Goal: Task Accomplishment & Management: Use online tool/utility

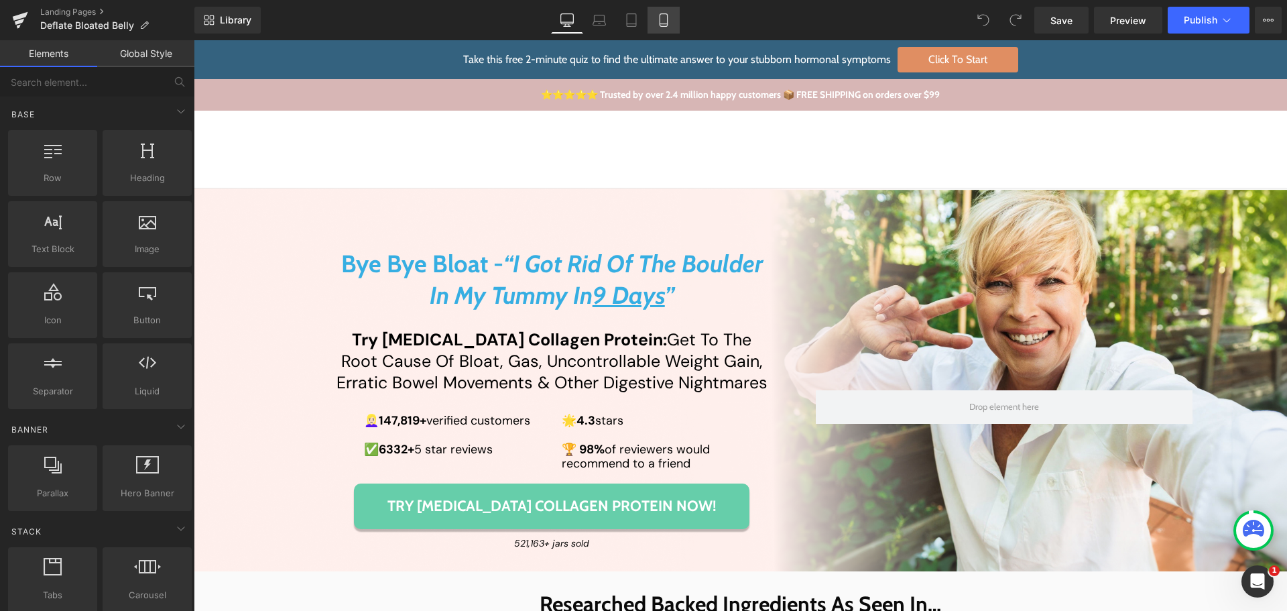
click at [670, 19] on icon at bounding box center [663, 19] width 13 height 13
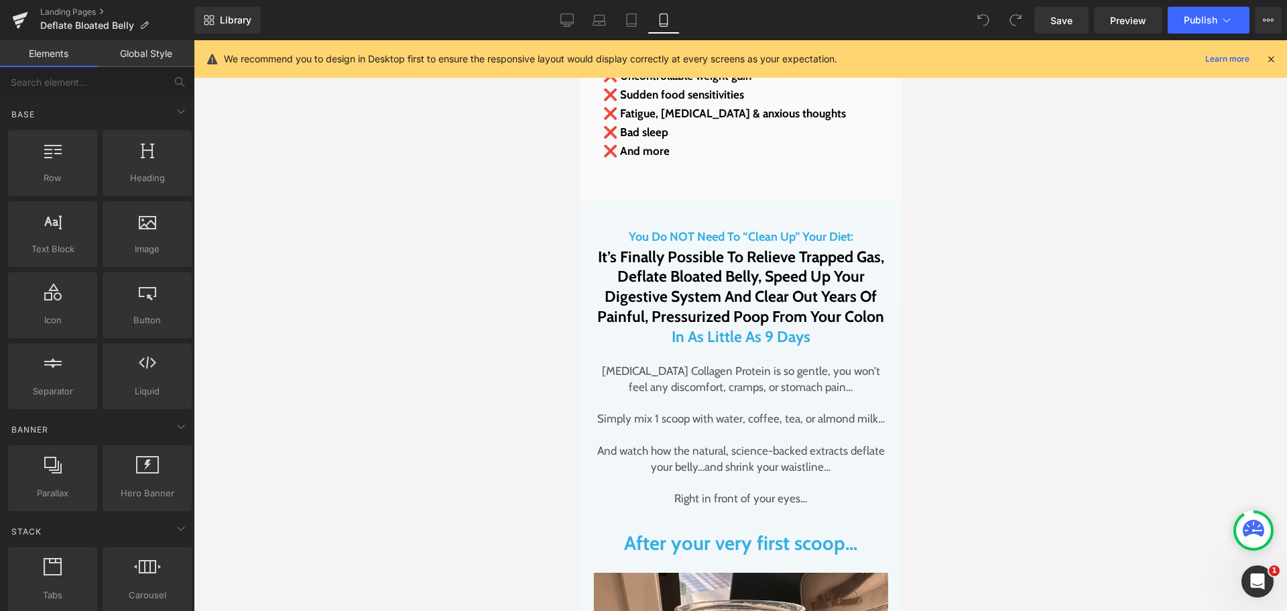
scroll to position [3084, 0]
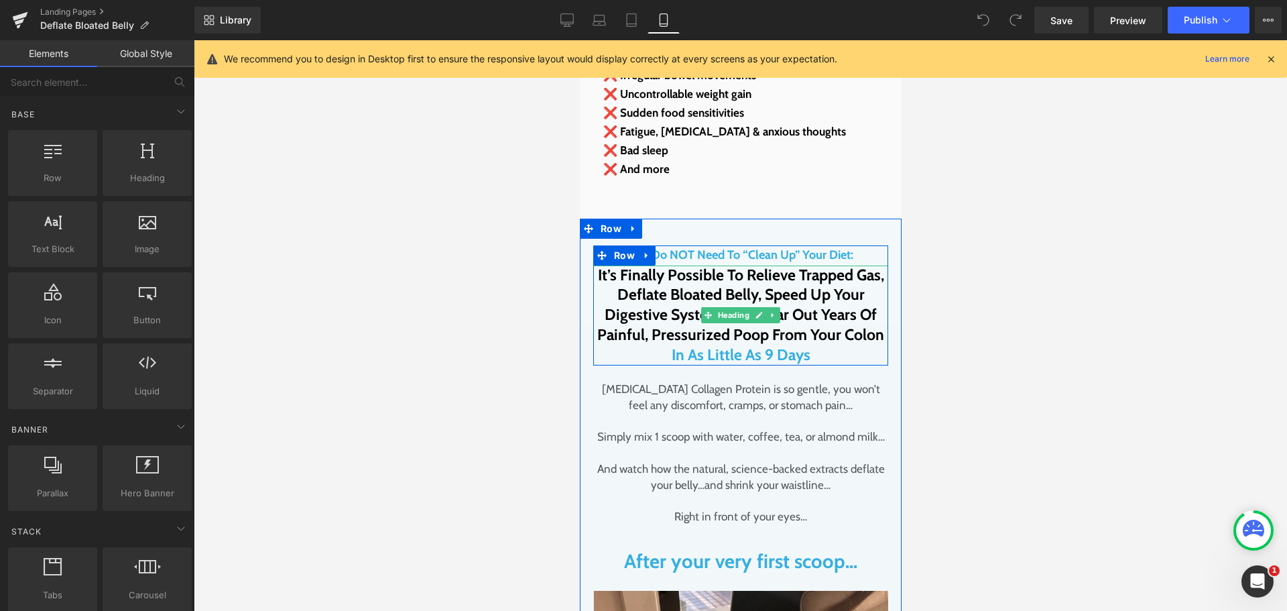
click at [754, 345] on span "In As Little As 9 Days" at bounding box center [740, 354] width 139 height 19
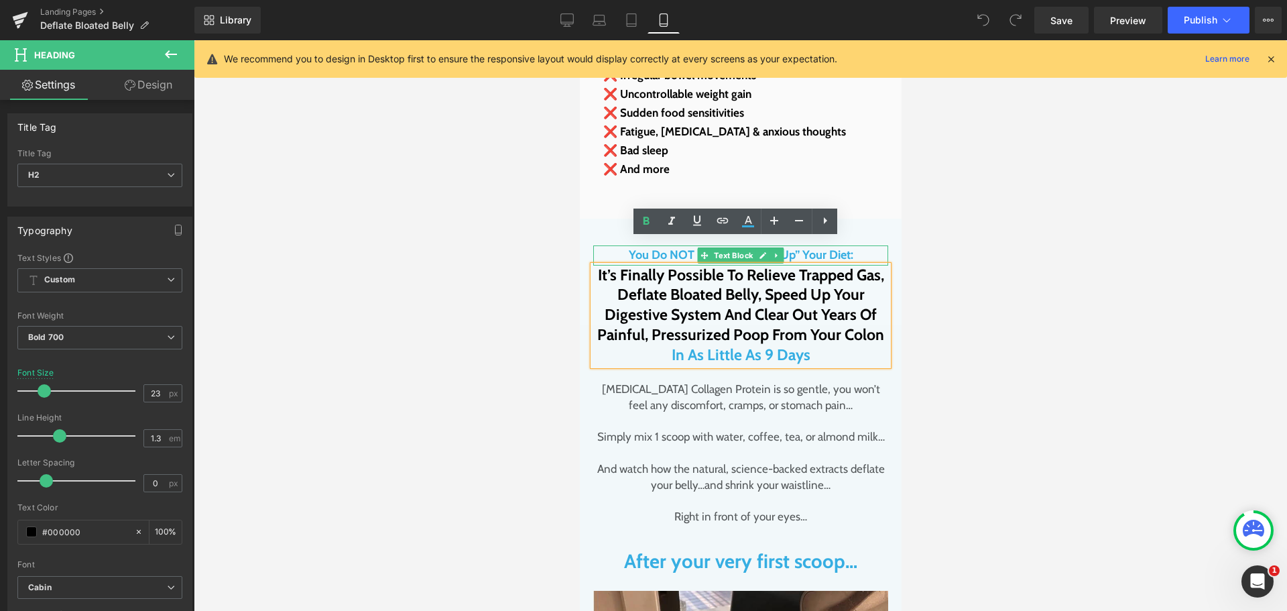
click at [843, 245] on p "You Do NOT Need To “Clean Up” Your Diet:" at bounding box center [740, 255] width 295 height 20
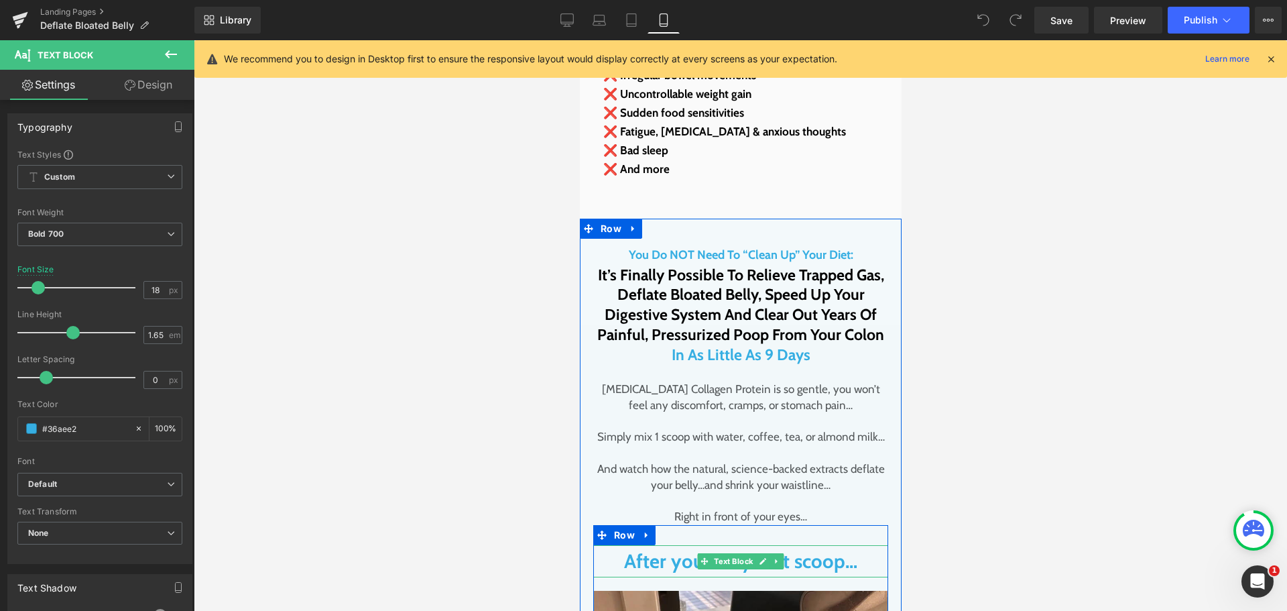
click at [785, 545] on p "After your very first scoop…" at bounding box center [740, 561] width 295 height 32
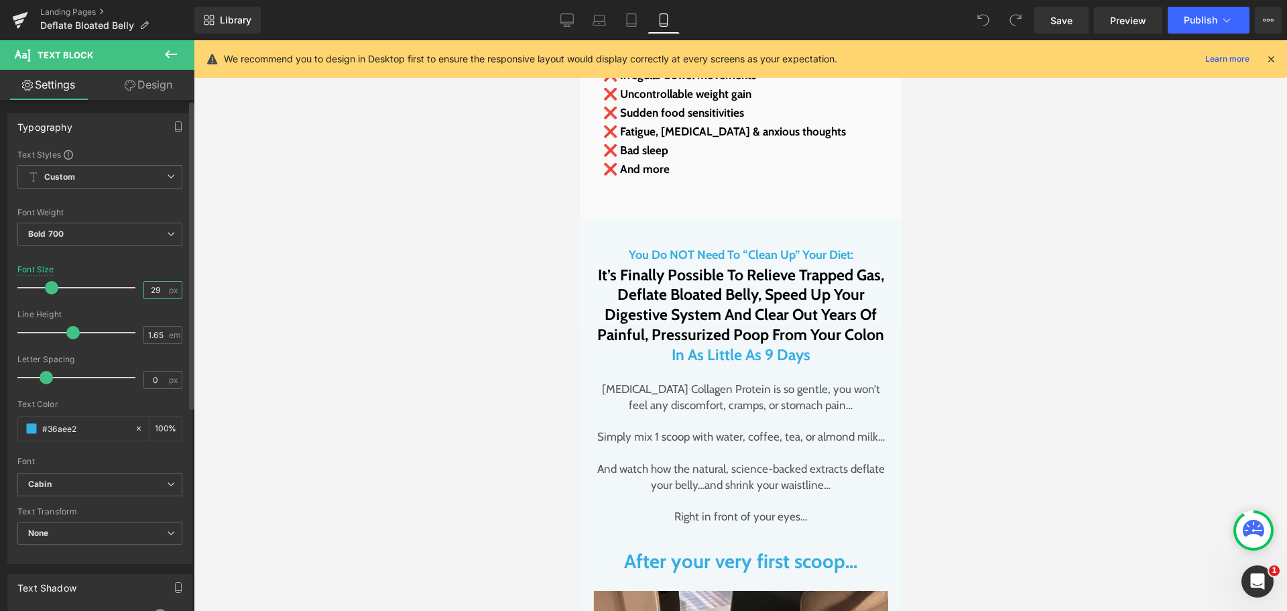
click at [153, 294] on input "29" at bounding box center [155, 290] width 23 height 17
click at [150, 288] on input "29" at bounding box center [155, 290] width 23 height 17
type input "24"
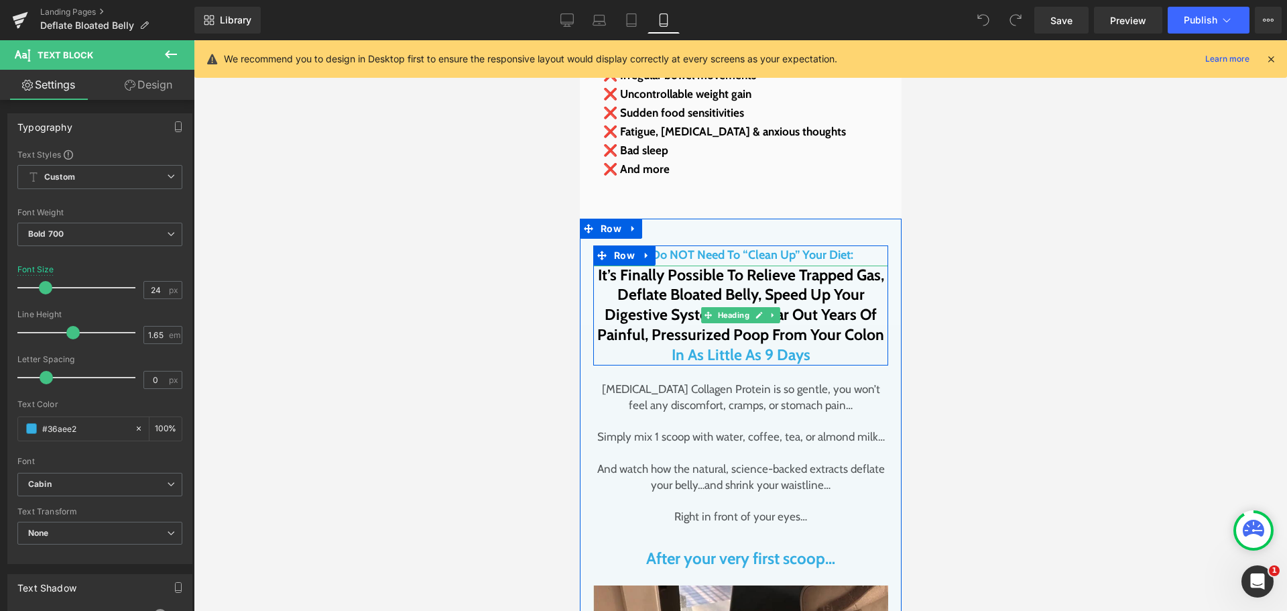
click at [725, 278] on h2 "It’s Finally Possible To Relieve Trapped Gas, Deflate Bloated Belly, Speed Up Y…" at bounding box center [740, 306] width 295 height 80
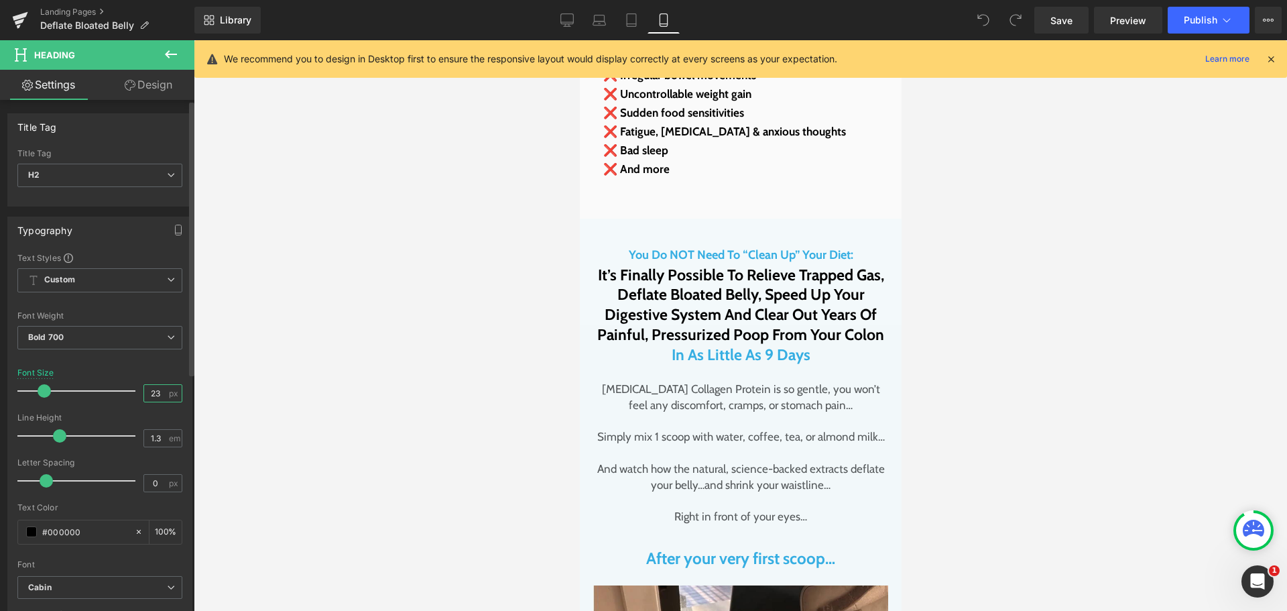
click at [145, 398] on input "23" at bounding box center [155, 393] width 23 height 17
type input "24"
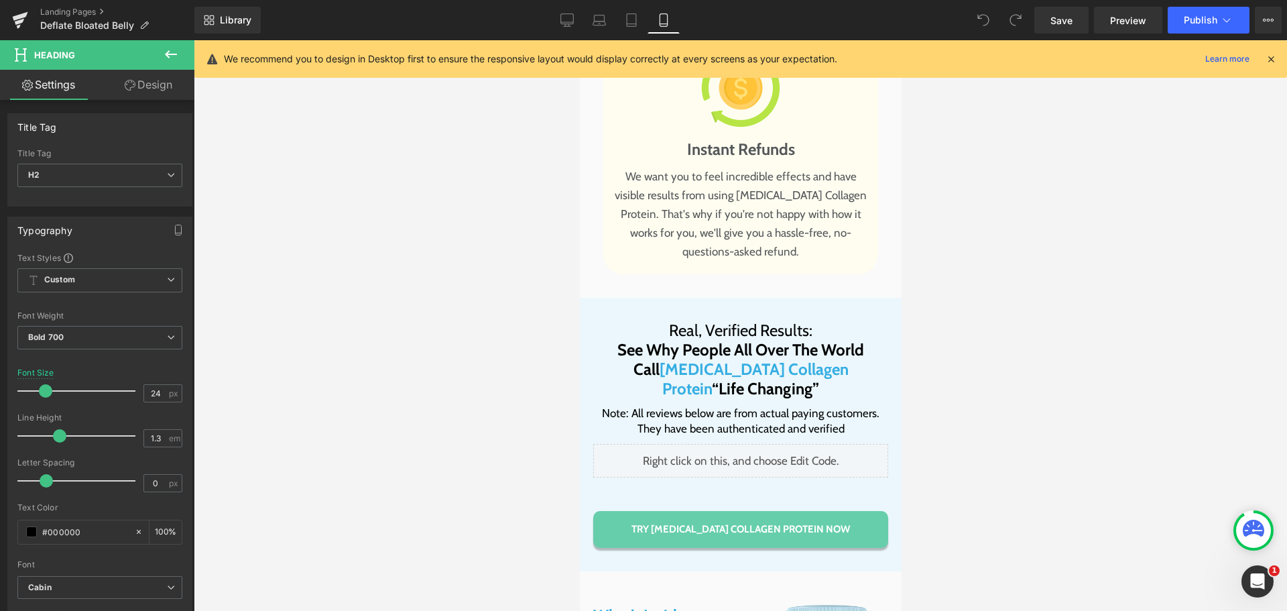
scroll to position [13343, 0]
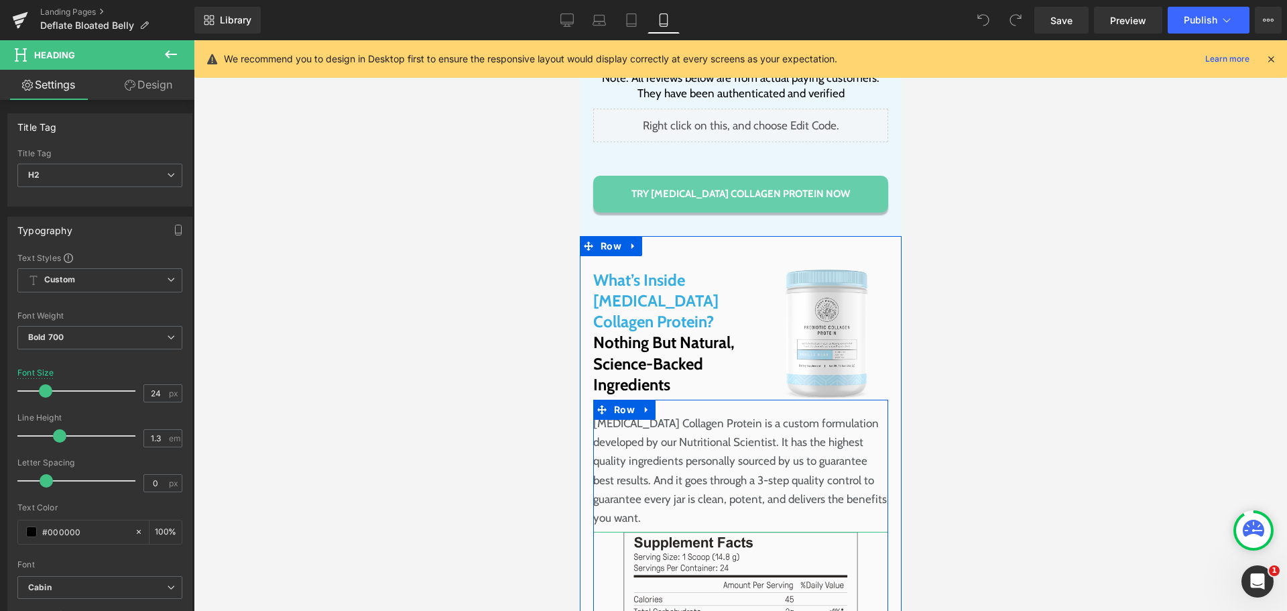
drag, startPoint x: 668, startPoint y: 451, endPoint x: 594, endPoint y: 424, distance: 78.5
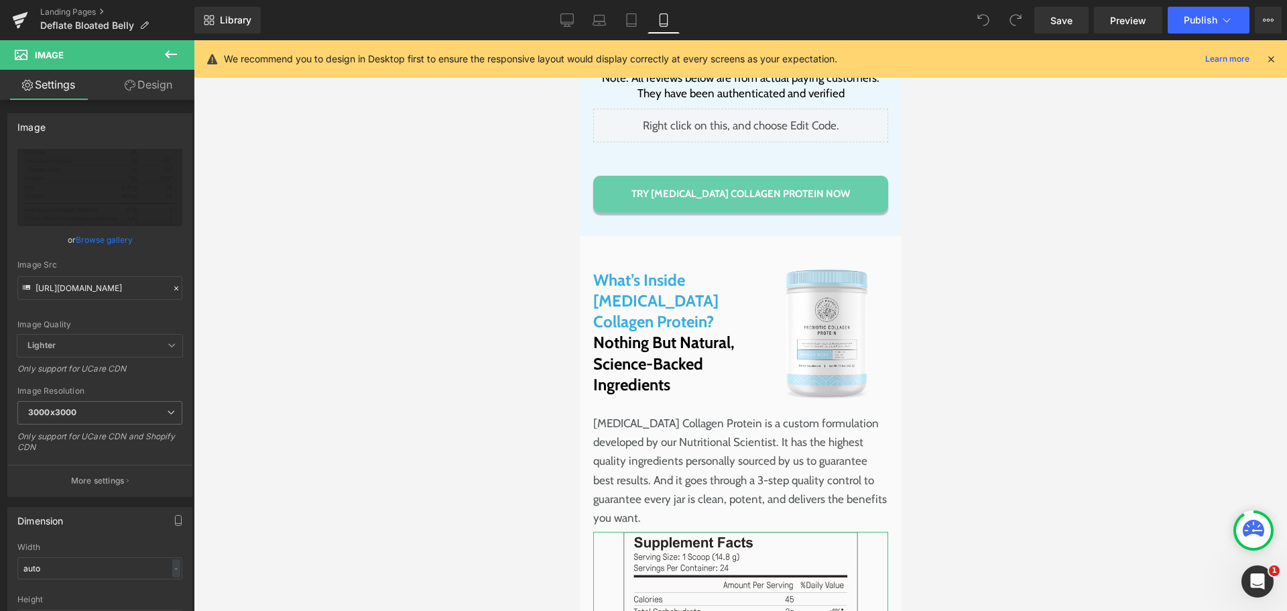
click at [156, 94] on link "Design" at bounding box center [148, 85] width 97 height 30
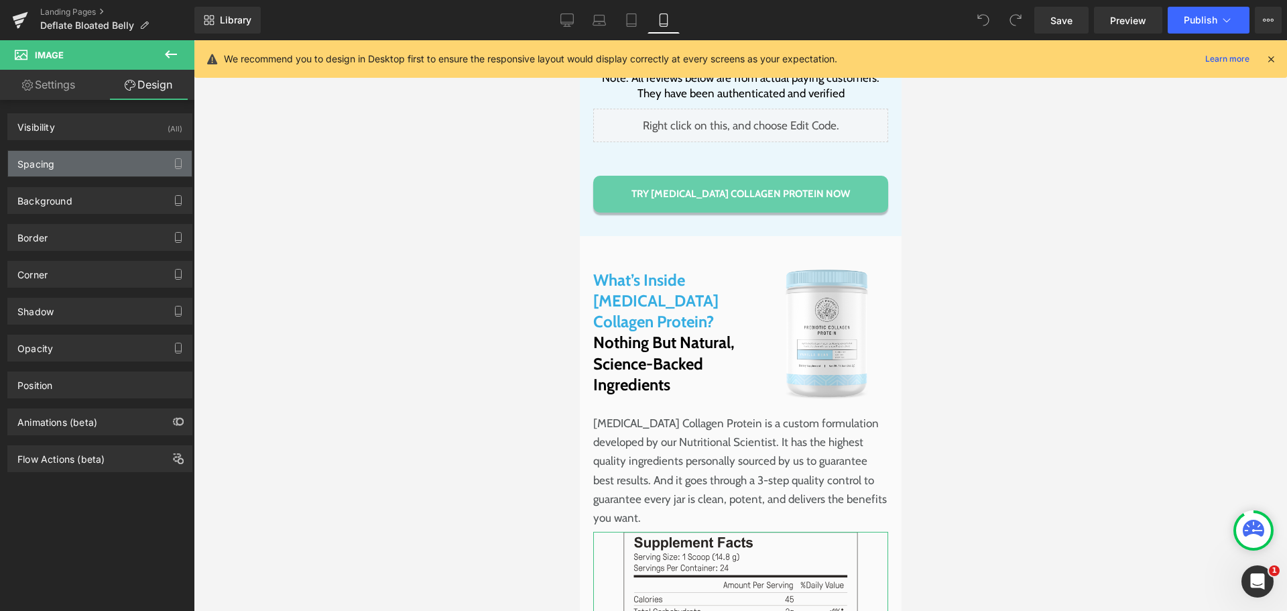
click at [50, 164] on div "Spacing" at bounding box center [35, 160] width 37 height 19
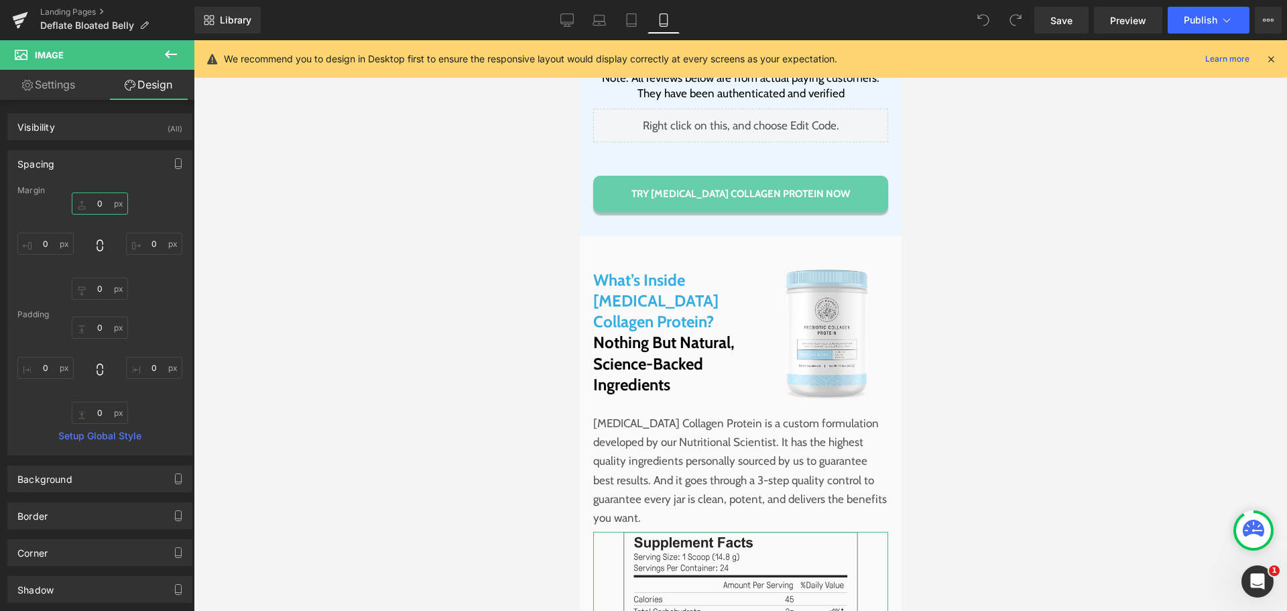
click at [101, 207] on input "text" at bounding box center [100, 203] width 56 height 22
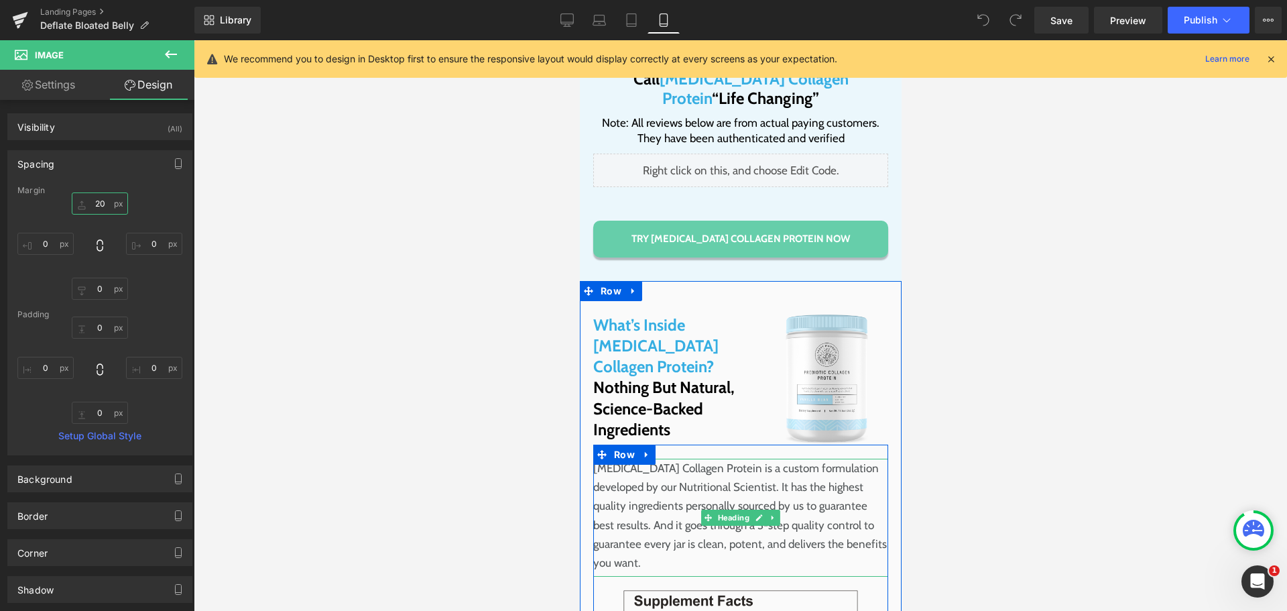
scroll to position [13276, 0]
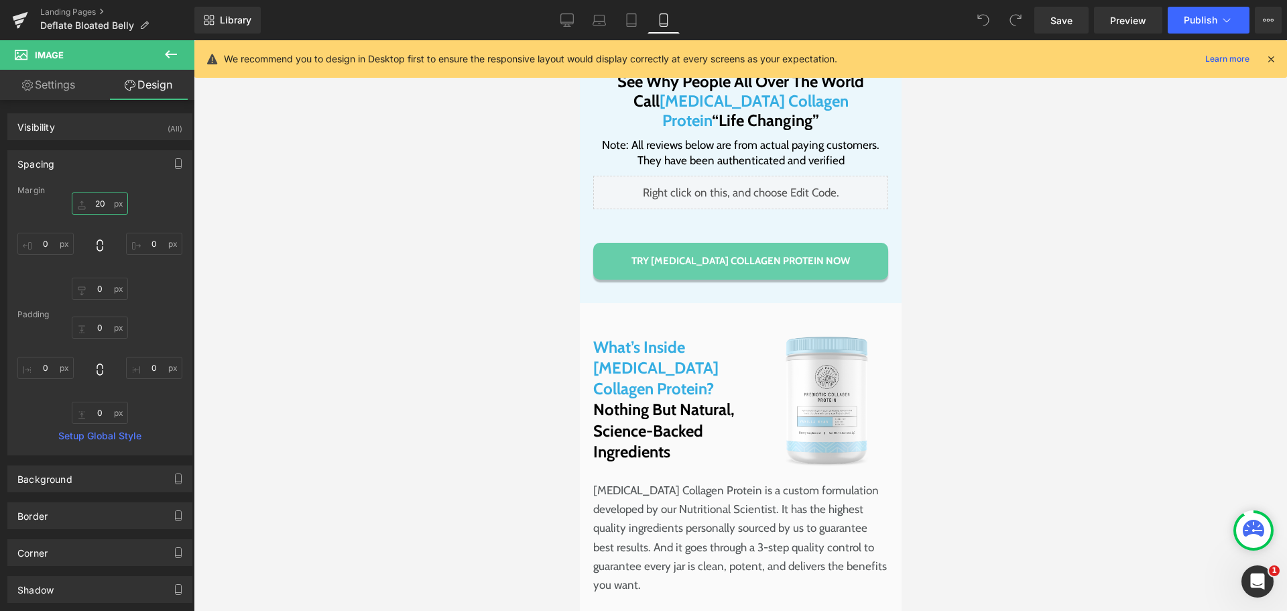
type input "20"
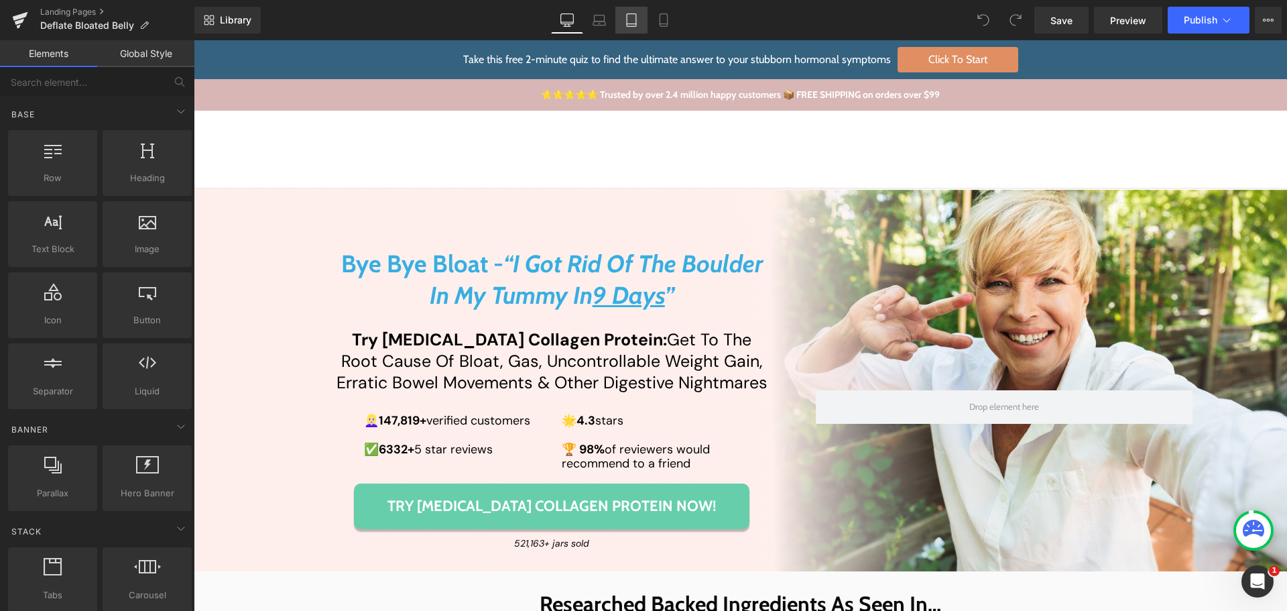
drag, startPoint x: 657, startPoint y: 19, endPoint x: 636, endPoint y: 9, distance: 23.4
click at [657, 19] on icon at bounding box center [663, 19] width 13 height 13
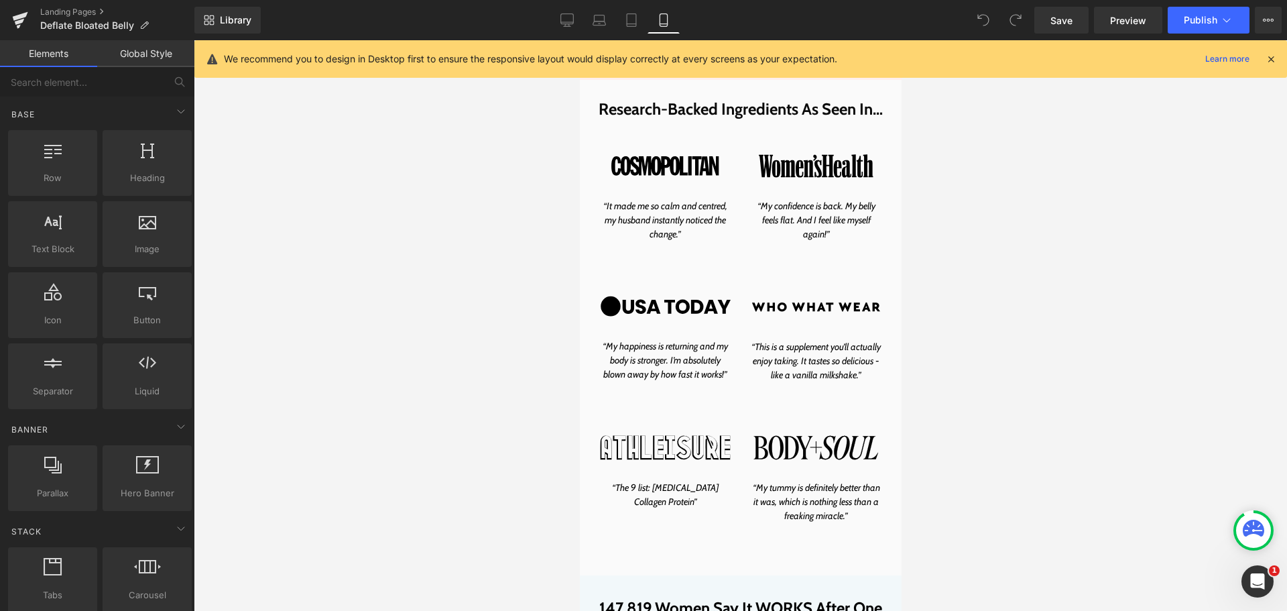
scroll to position [805, 0]
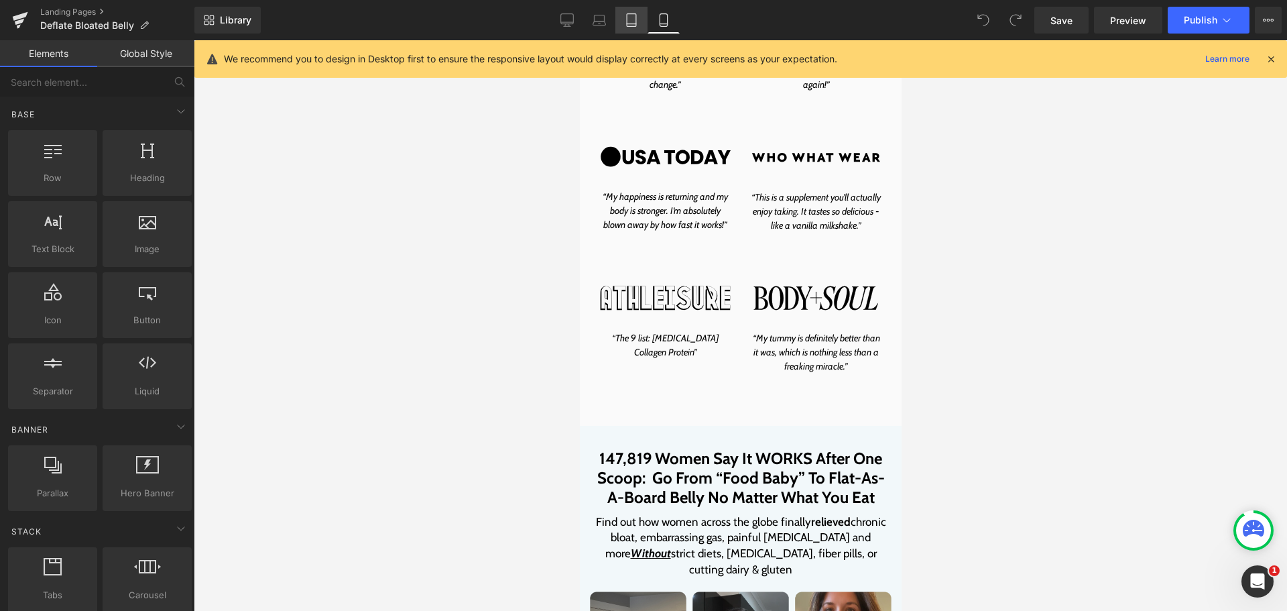
drag, startPoint x: 638, startPoint y: 31, endPoint x: 221, endPoint y: 198, distance: 450.1
click at [638, 31] on link "Tablet" at bounding box center [632, 20] width 32 height 27
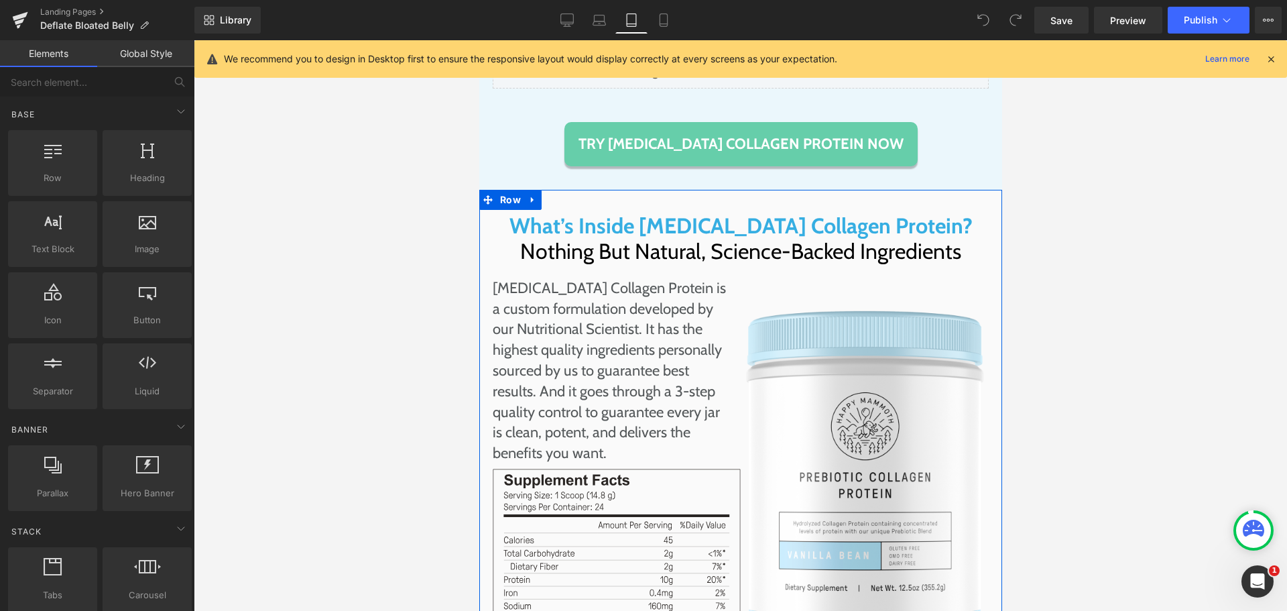
scroll to position [11033, 0]
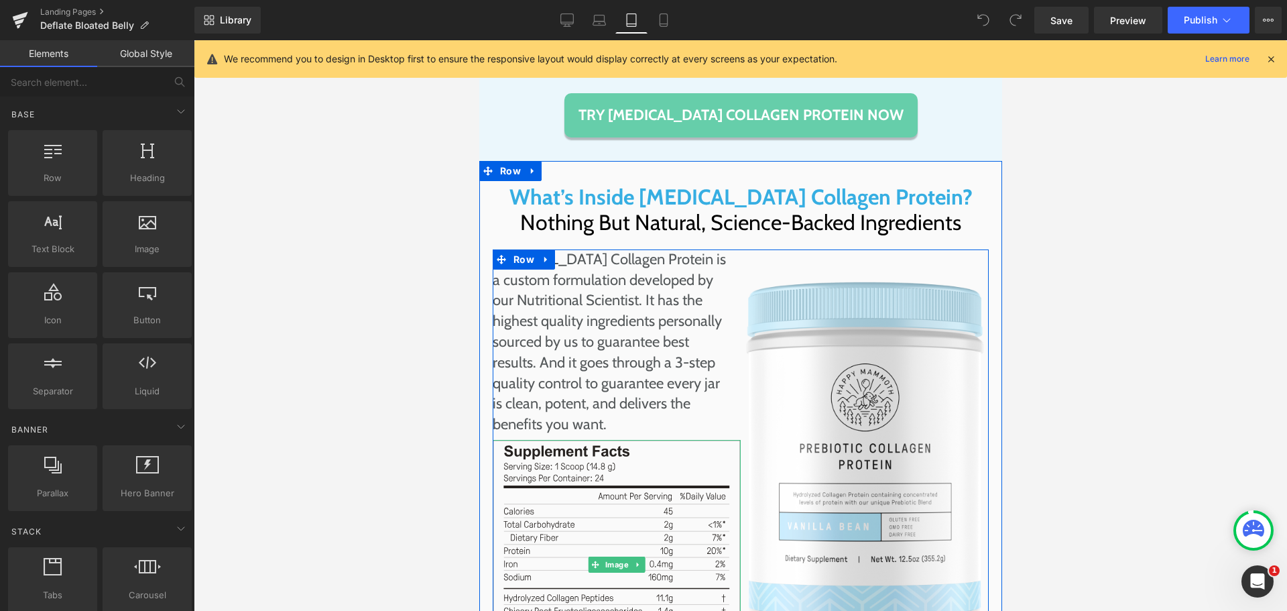
drag, startPoint x: 693, startPoint y: 481, endPoint x: 720, endPoint y: 444, distance: 45.6
click at [693, 481] on img at bounding box center [616, 564] width 248 height 249
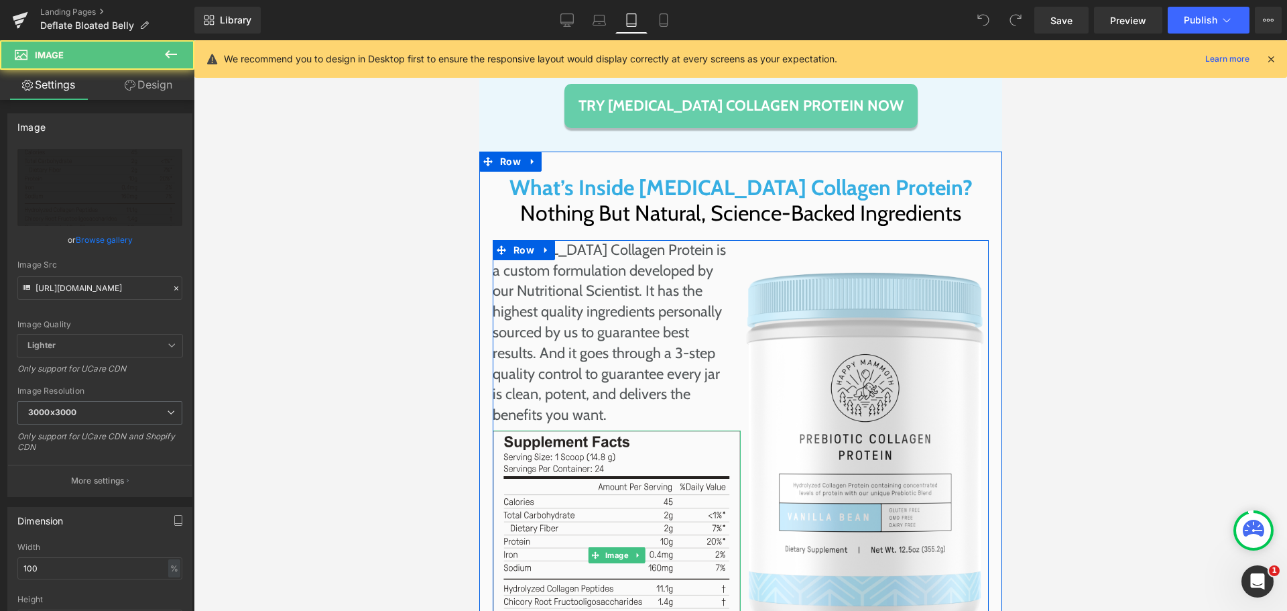
scroll to position [11100, 0]
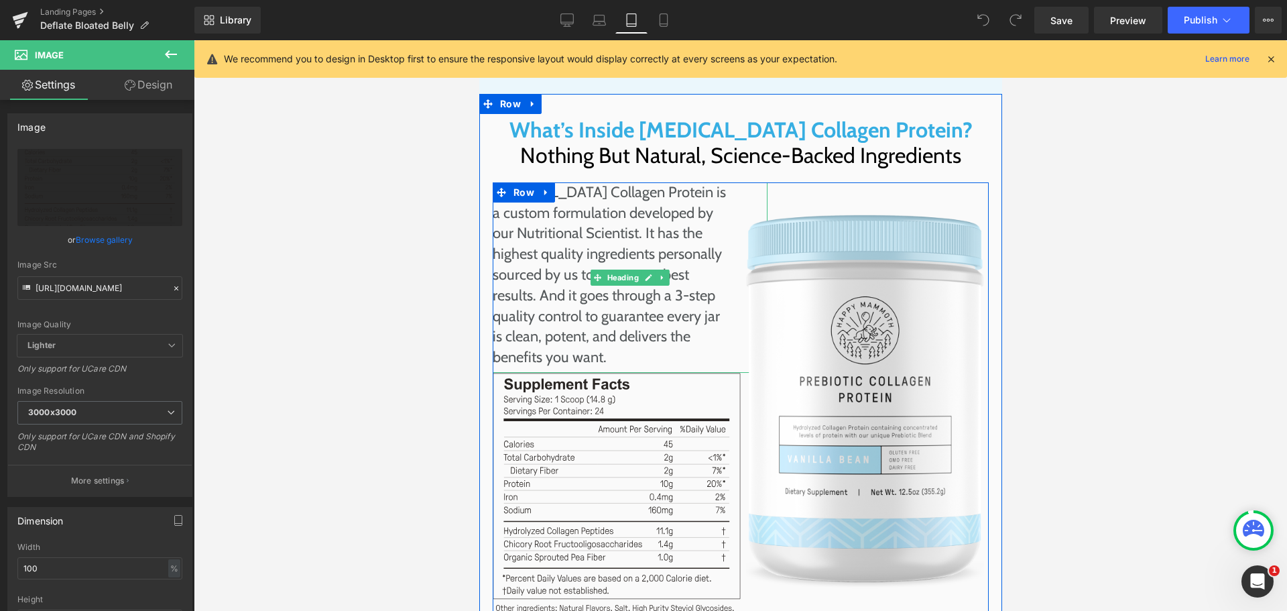
click at [536, 209] on h1 "[MEDICAL_DATA] Collagen Protein is a custom formulation developed by our Nutrit…" at bounding box center [609, 275] width 235 height 186
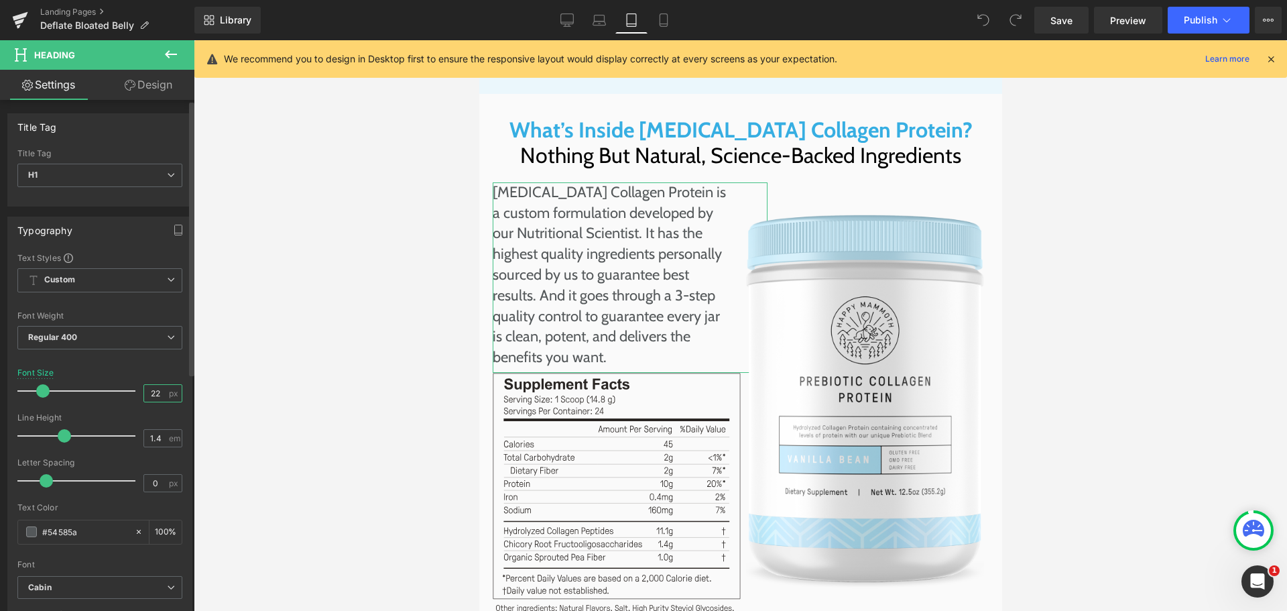
click at [160, 393] on input "22" at bounding box center [155, 393] width 23 height 17
type input "18"
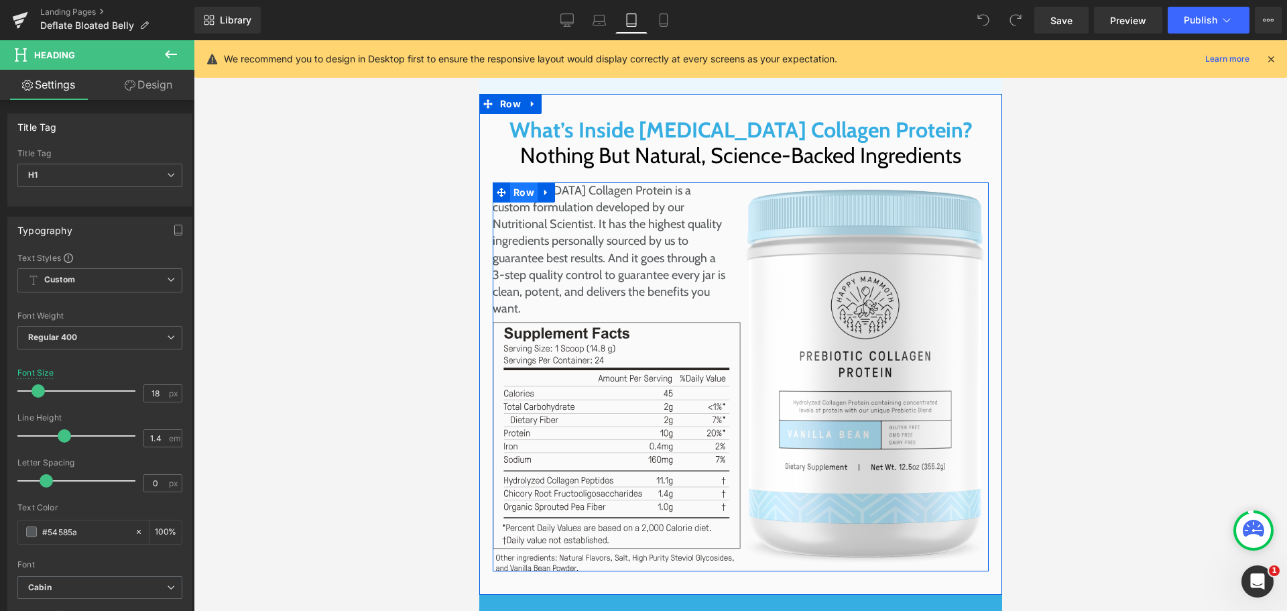
click at [510, 182] on span "Row" at bounding box center [523, 192] width 27 height 20
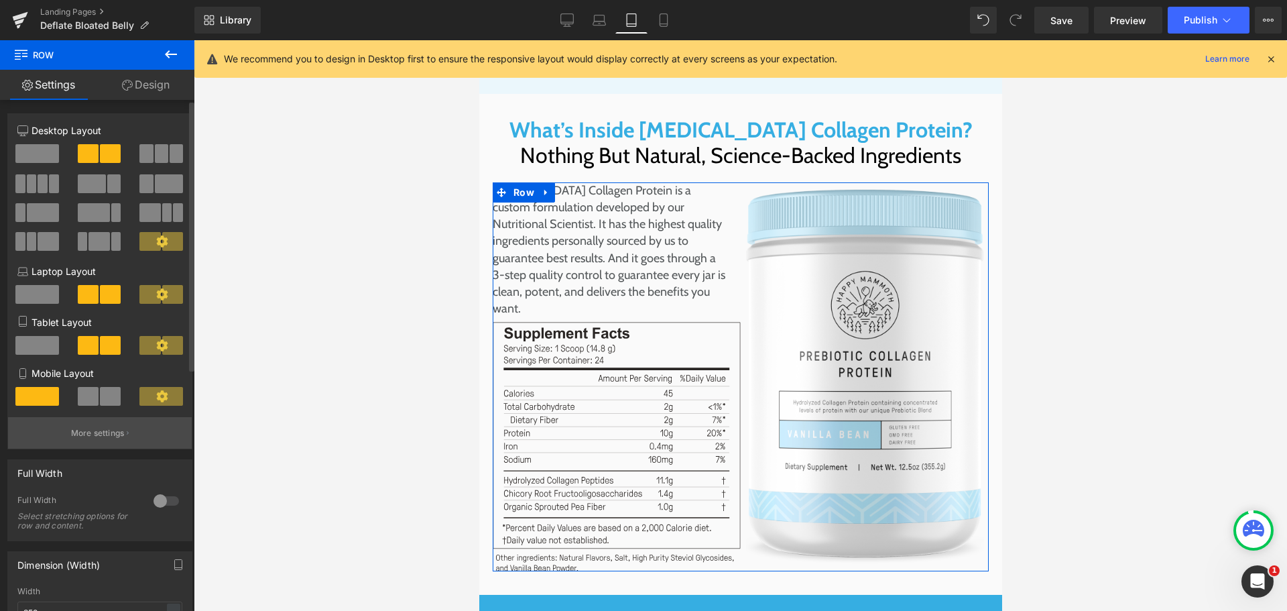
click at [88, 439] on p "More settings" at bounding box center [98, 433] width 54 height 12
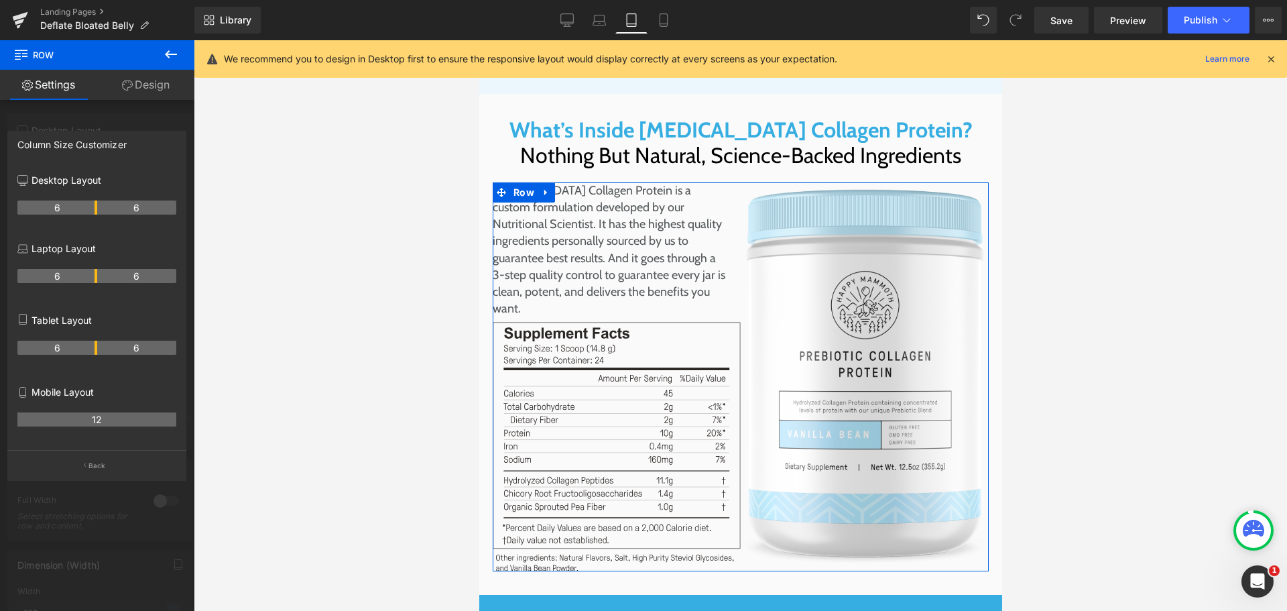
click at [97, 348] on th "6" at bounding box center [137, 348] width 80 height 14
click at [99, 348] on tr "6 6" at bounding box center [96, 348] width 159 height 14
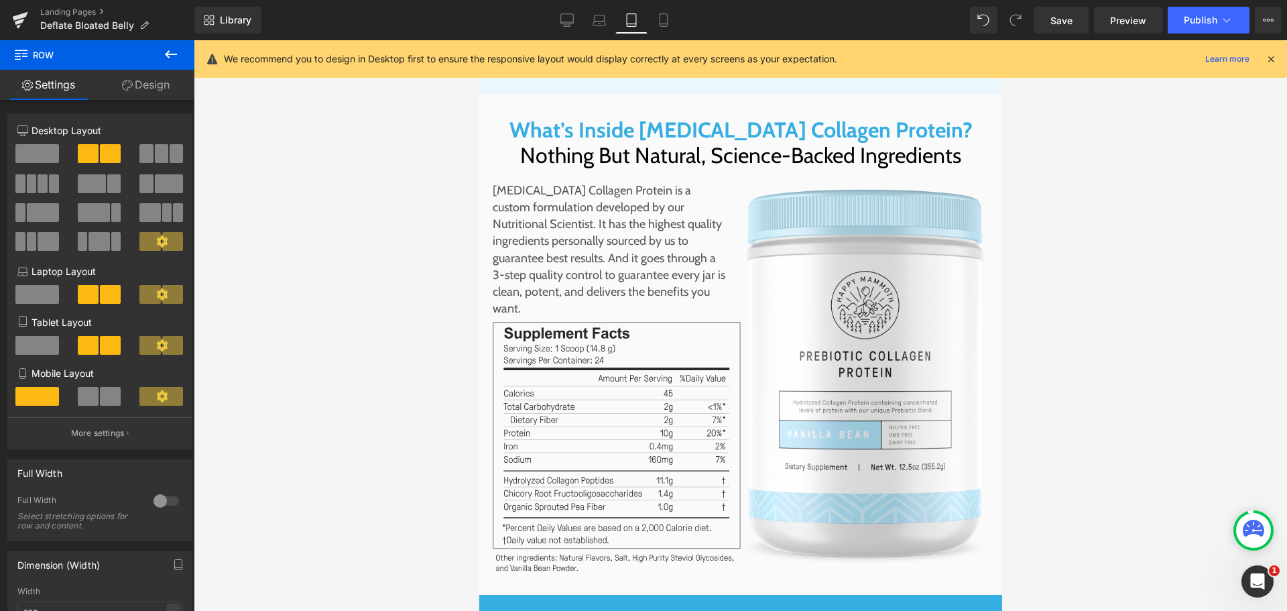
click at [1119, 294] on div at bounding box center [741, 325] width 1094 height 571
click at [1096, 367] on div at bounding box center [741, 325] width 1094 height 571
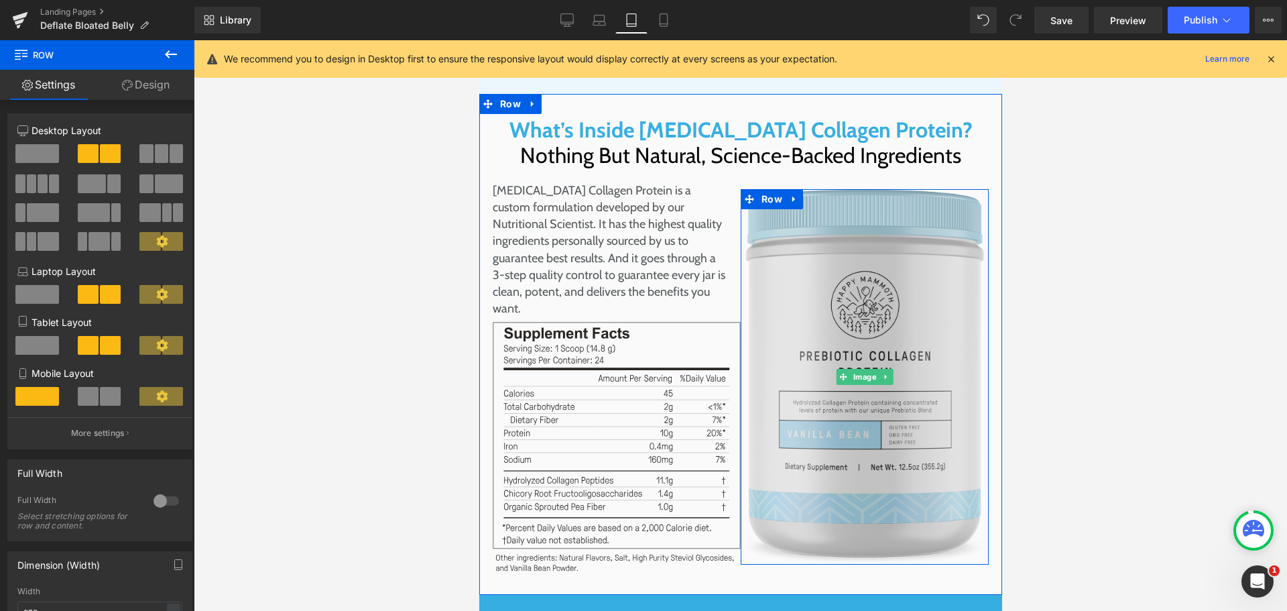
click at [903, 325] on img at bounding box center [865, 376] width 238 height 375
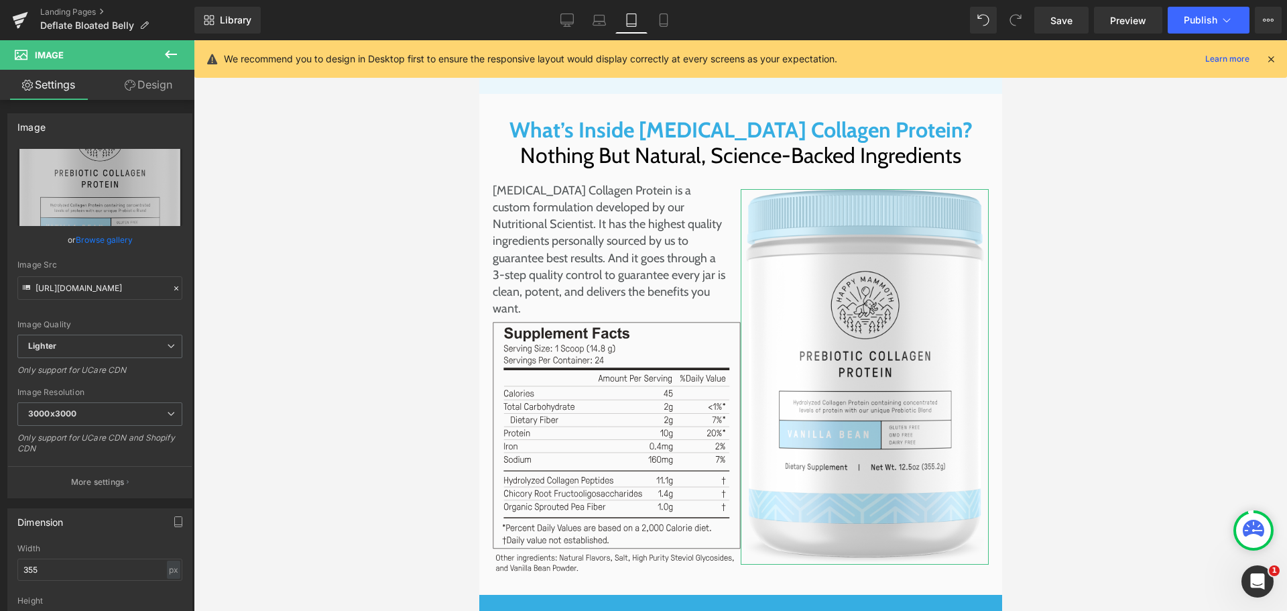
click at [133, 89] on icon at bounding box center [130, 85] width 11 height 11
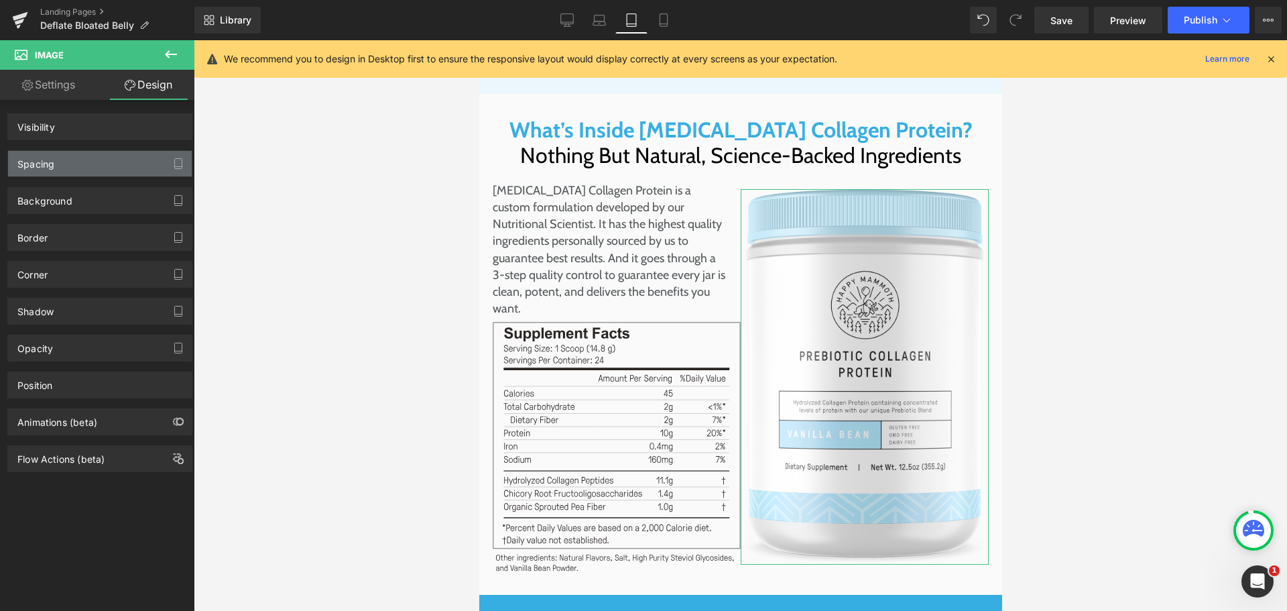
click at [70, 167] on div "Spacing" at bounding box center [100, 163] width 184 height 25
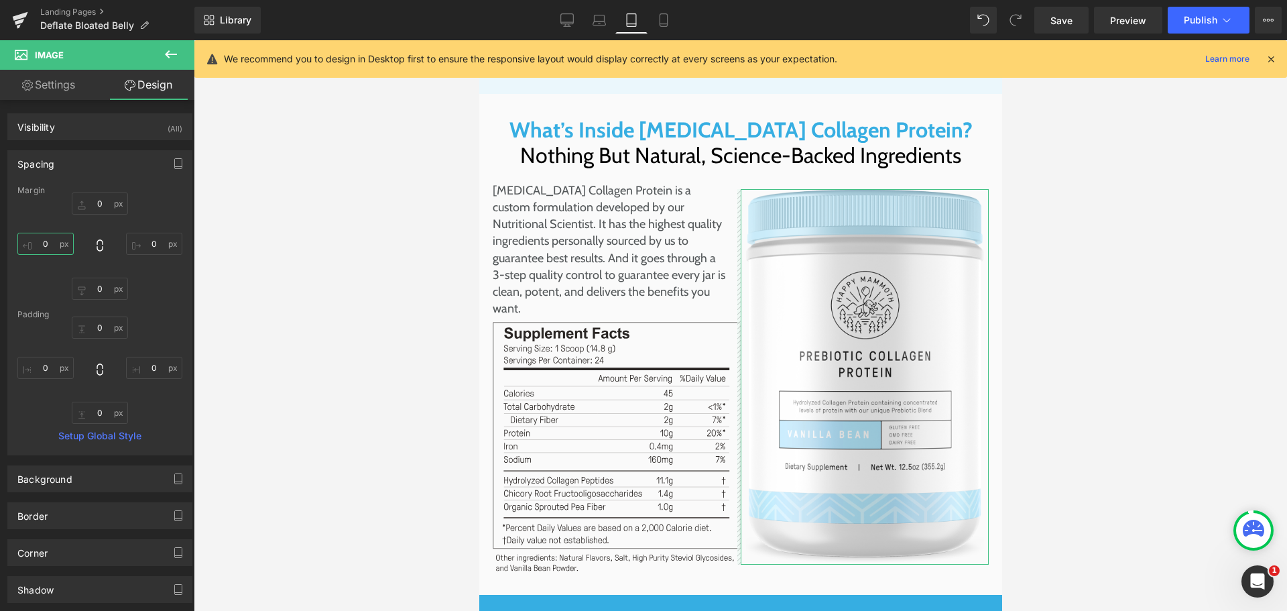
click at [52, 239] on input "0" at bounding box center [45, 244] width 56 height 22
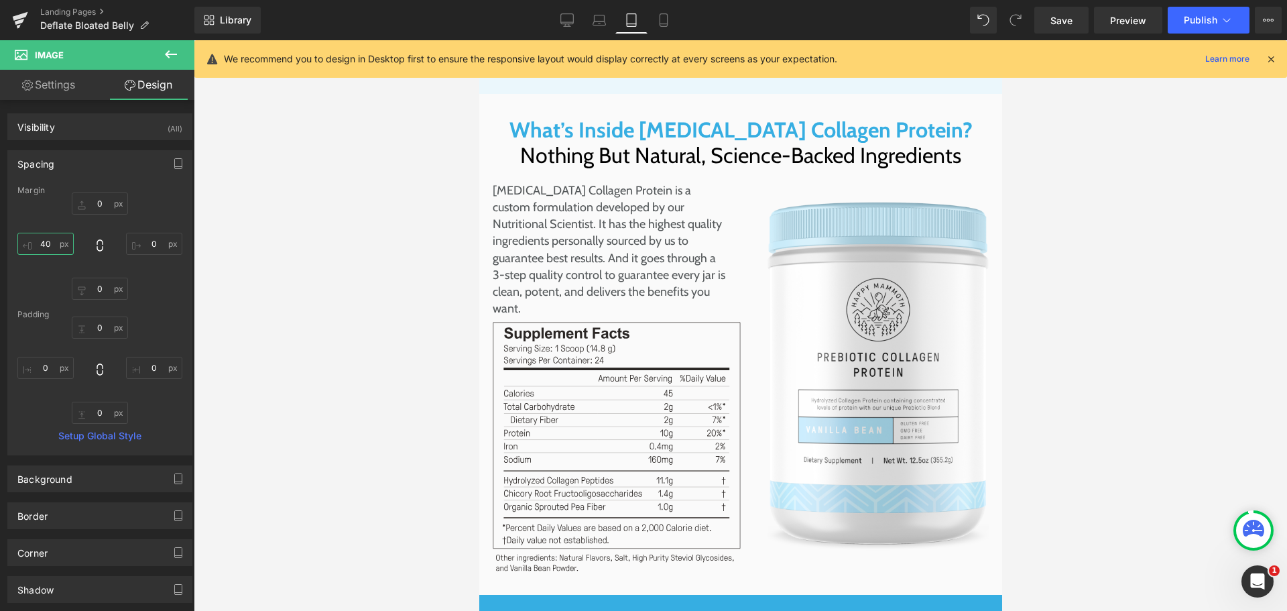
type input "40"
click at [1083, 393] on div at bounding box center [741, 325] width 1094 height 571
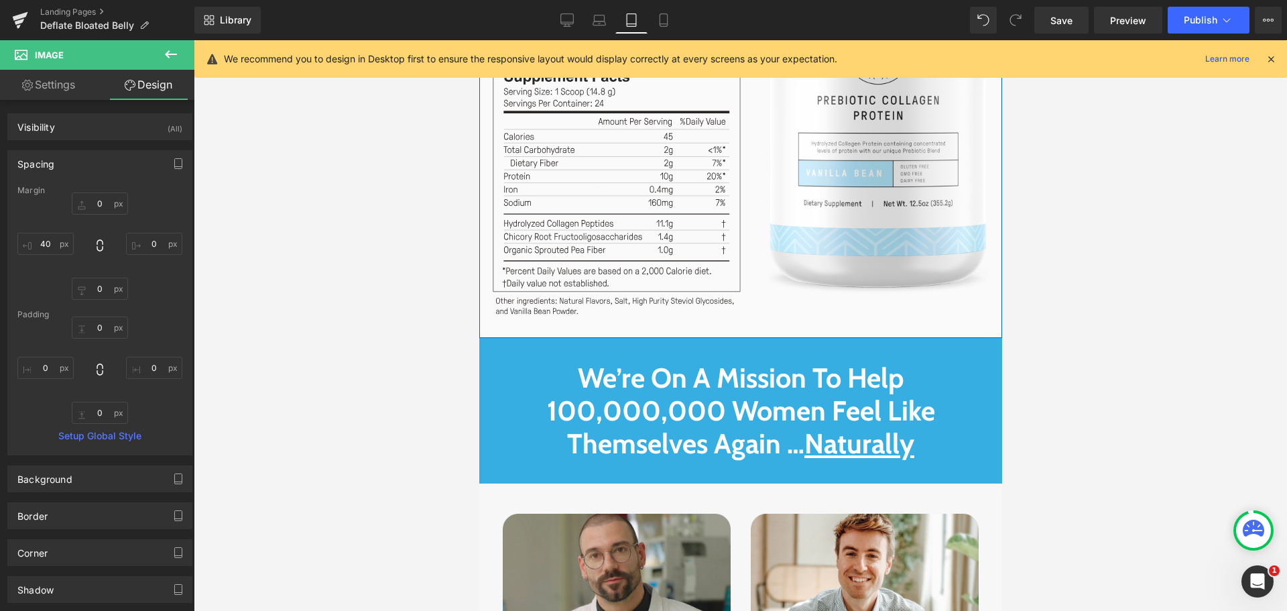
scroll to position [11368, 0]
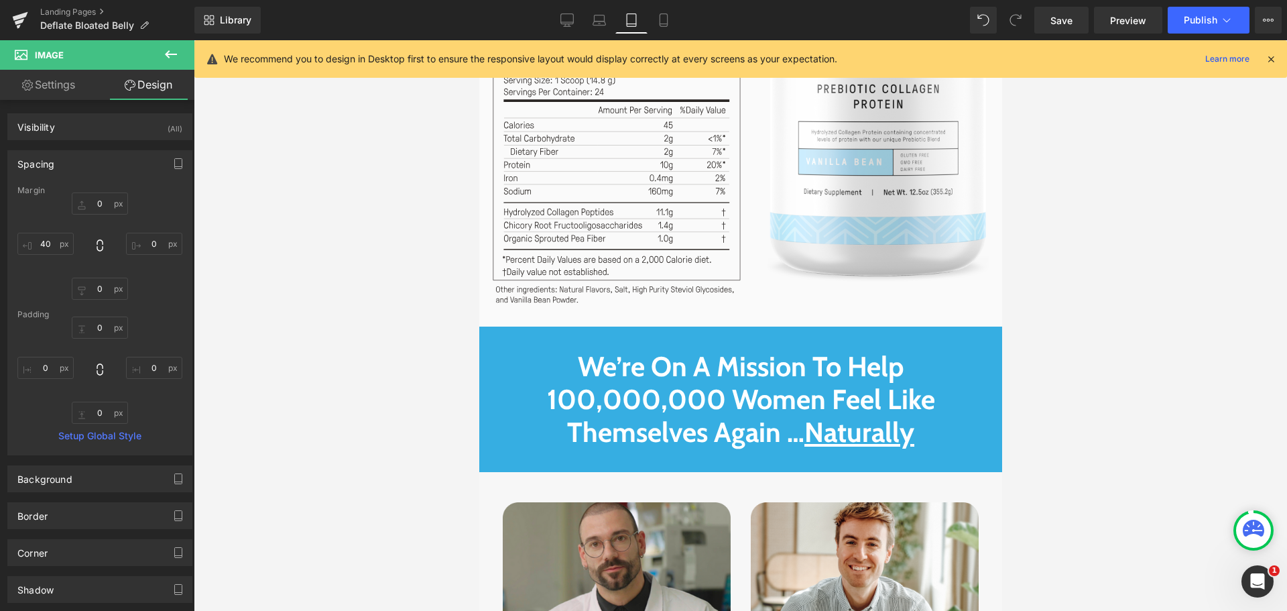
click at [1106, 257] on div at bounding box center [741, 325] width 1094 height 571
click at [1148, 347] on div at bounding box center [741, 325] width 1094 height 571
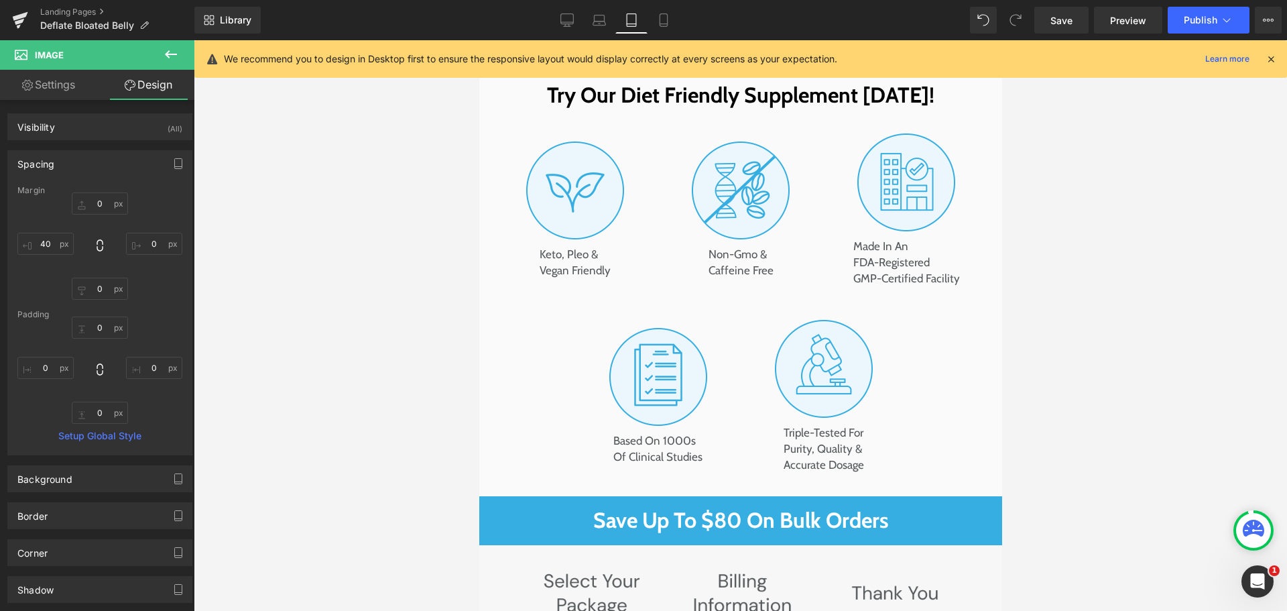
scroll to position [7748, 0]
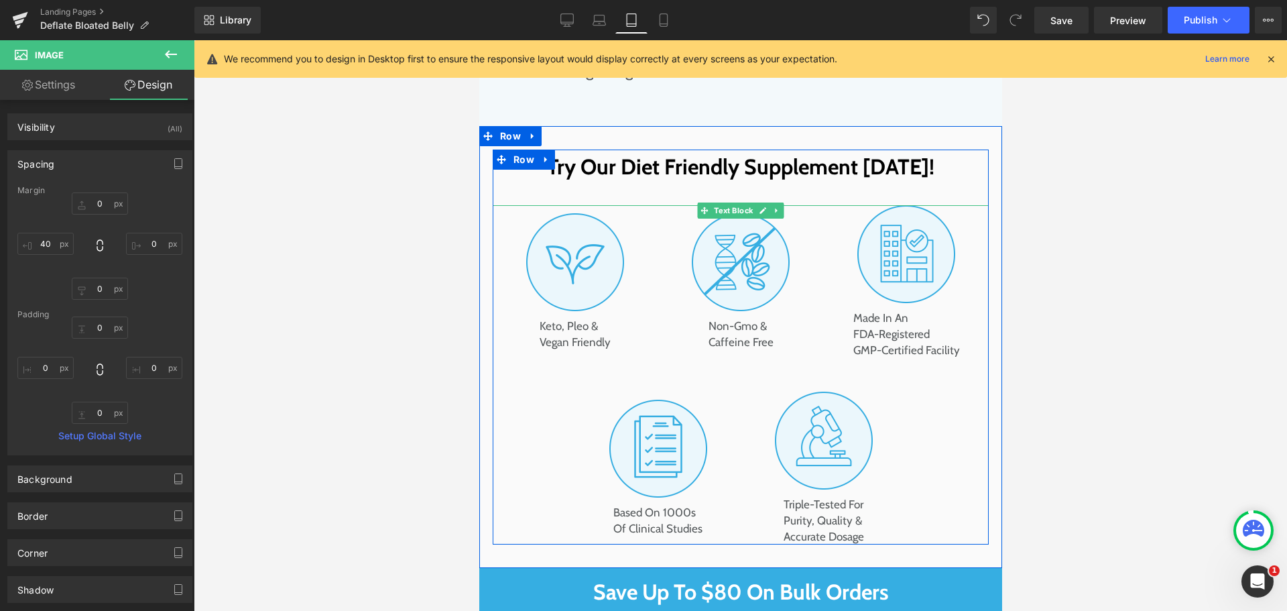
click at [573, 318] on span "Keto, Pleo & Vegan Friendly" at bounding box center [574, 334] width 71 height 32
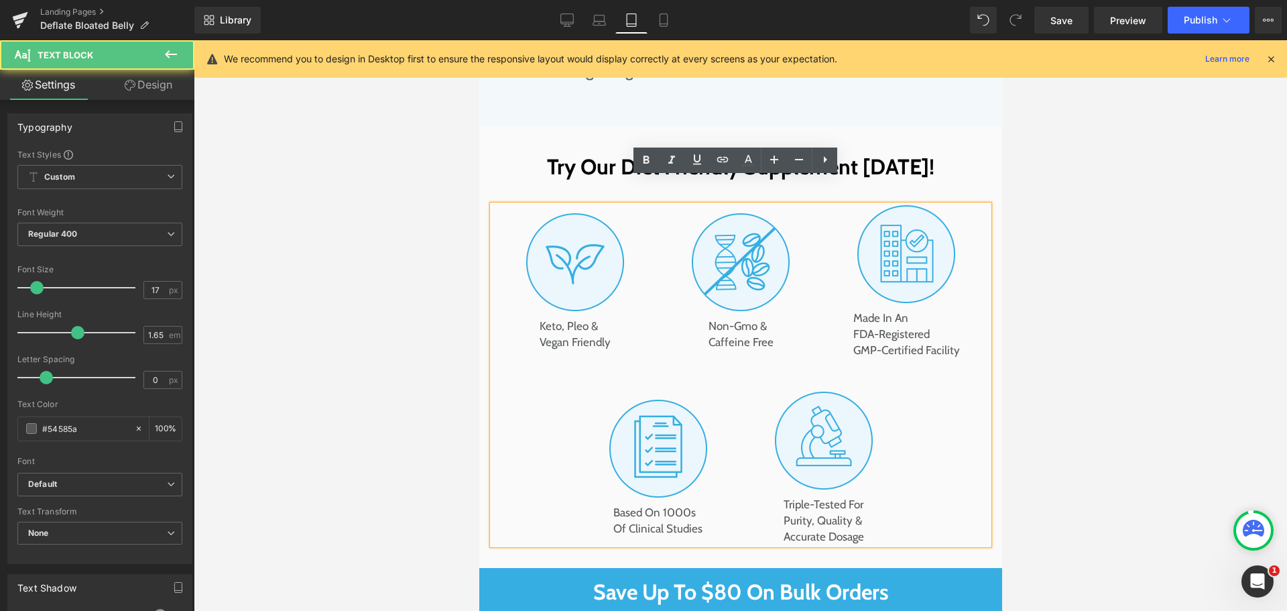
click at [565, 318] on span "Keto, Pleo & Vegan Friendly" at bounding box center [574, 334] width 71 height 32
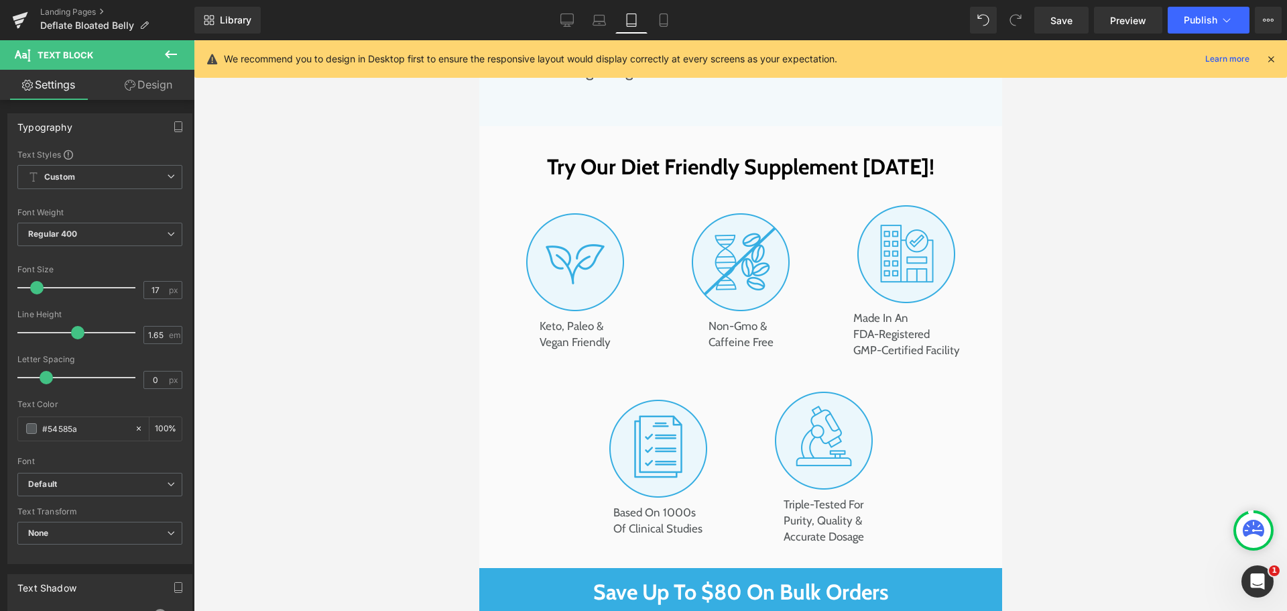
click at [396, 355] on div at bounding box center [741, 325] width 1094 height 571
drag, startPoint x: 664, startPoint y: 23, endPoint x: 92, endPoint y: 82, distance: 575.7
click at [664, 23] on icon at bounding box center [663, 19] width 13 height 13
type input "100"
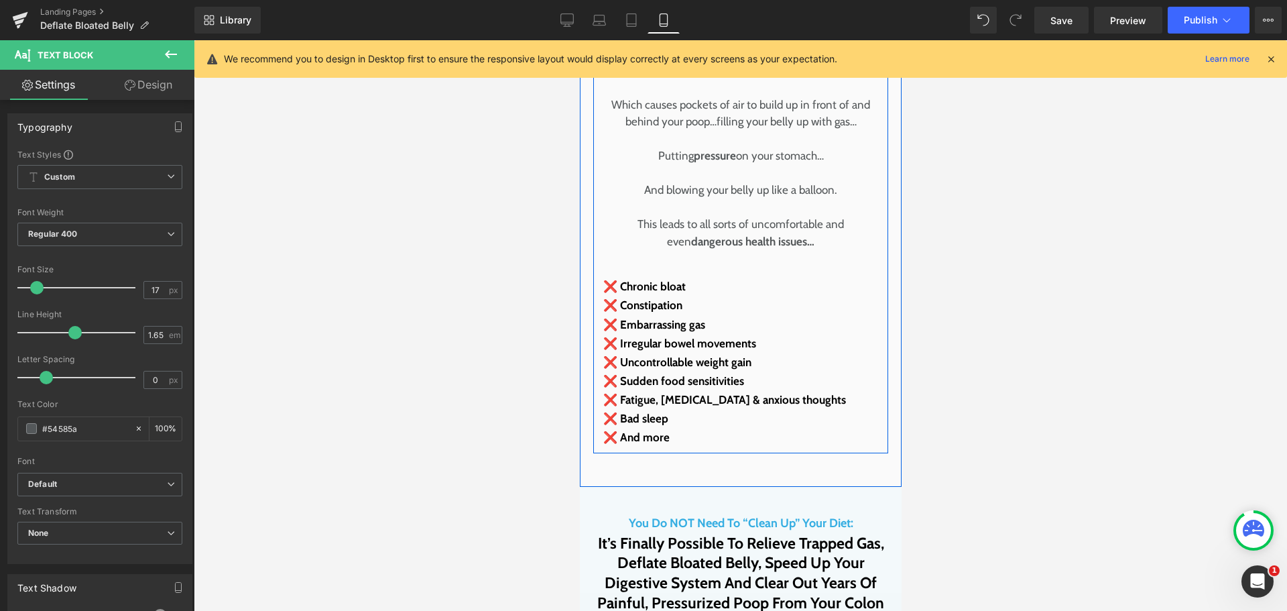
scroll to position [3151, 0]
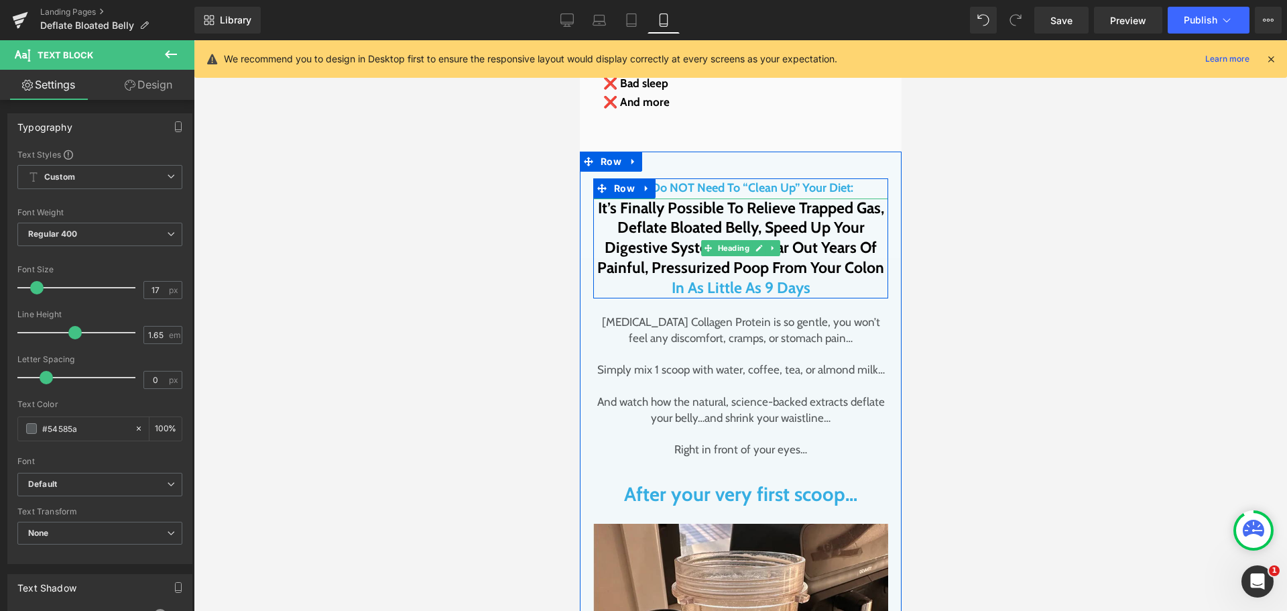
drag, startPoint x: 813, startPoint y: 368, endPoint x: 723, endPoint y: 205, distance: 186.3
click at [723, 205] on h2 "It’s Finally Possible To Relieve Trapped Gas, Deflate Bloated Belly, Speed Up Y…" at bounding box center [740, 238] width 295 height 80
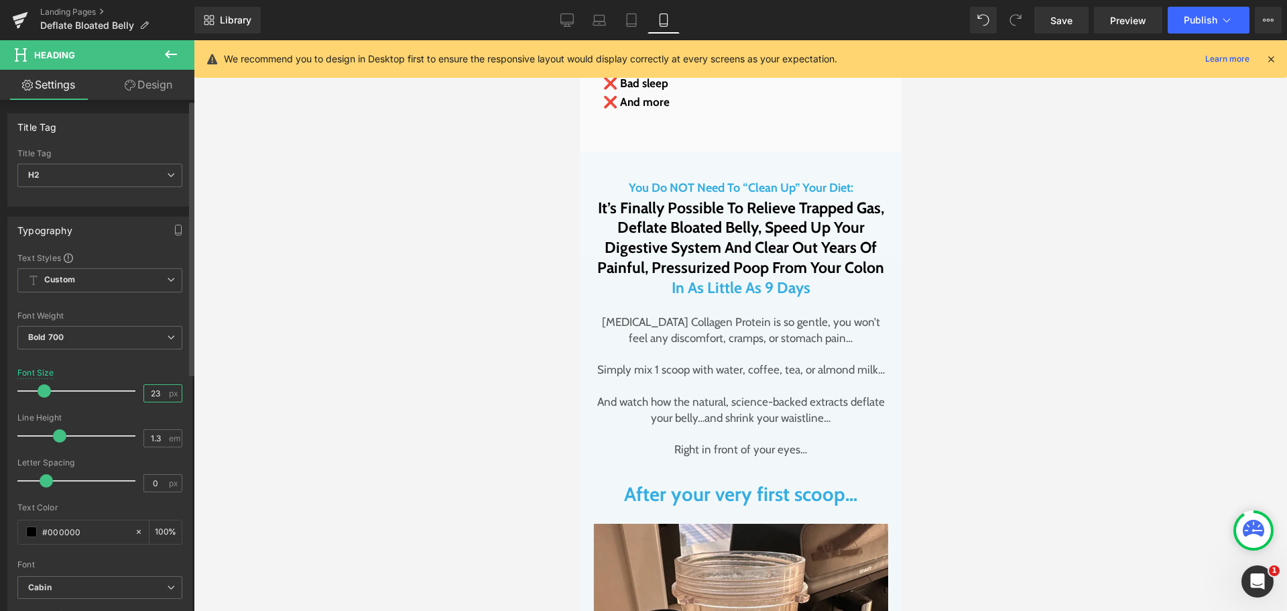
click at [156, 396] on input "23" at bounding box center [155, 393] width 23 height 17
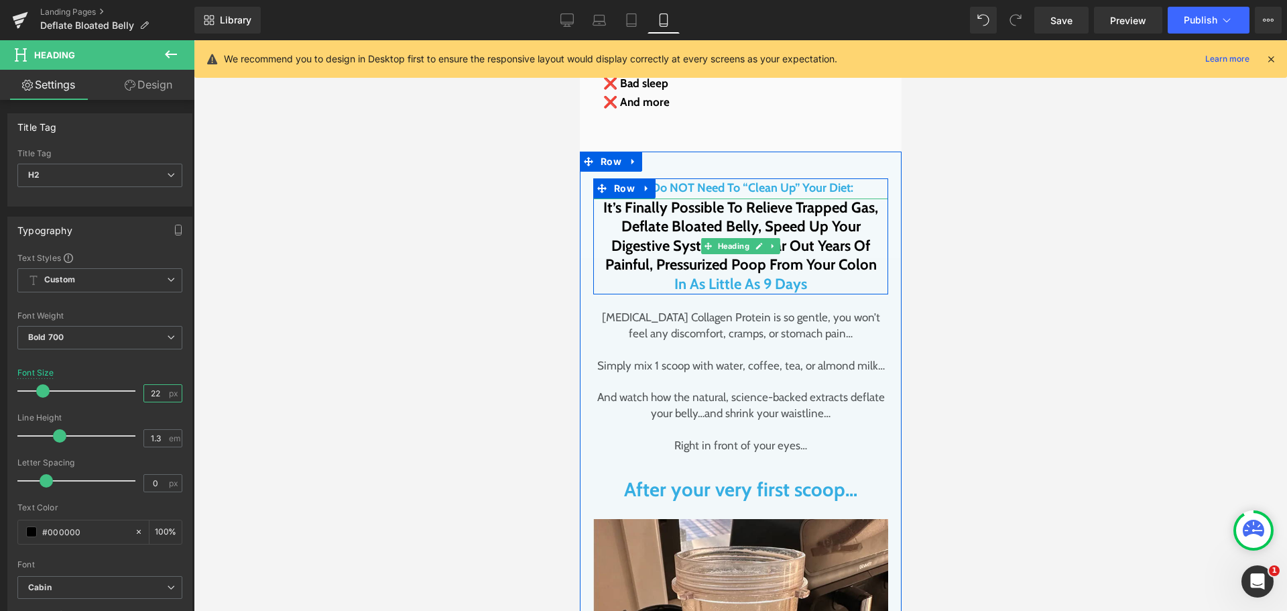
type input "23"
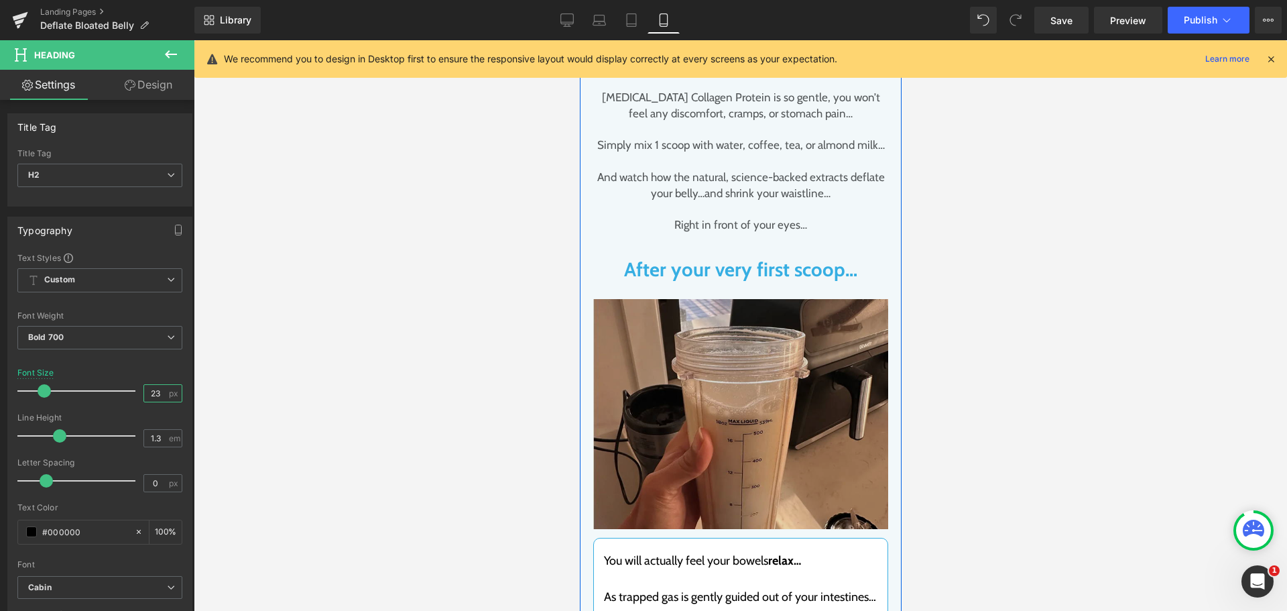
scroll to position [3353, 0]
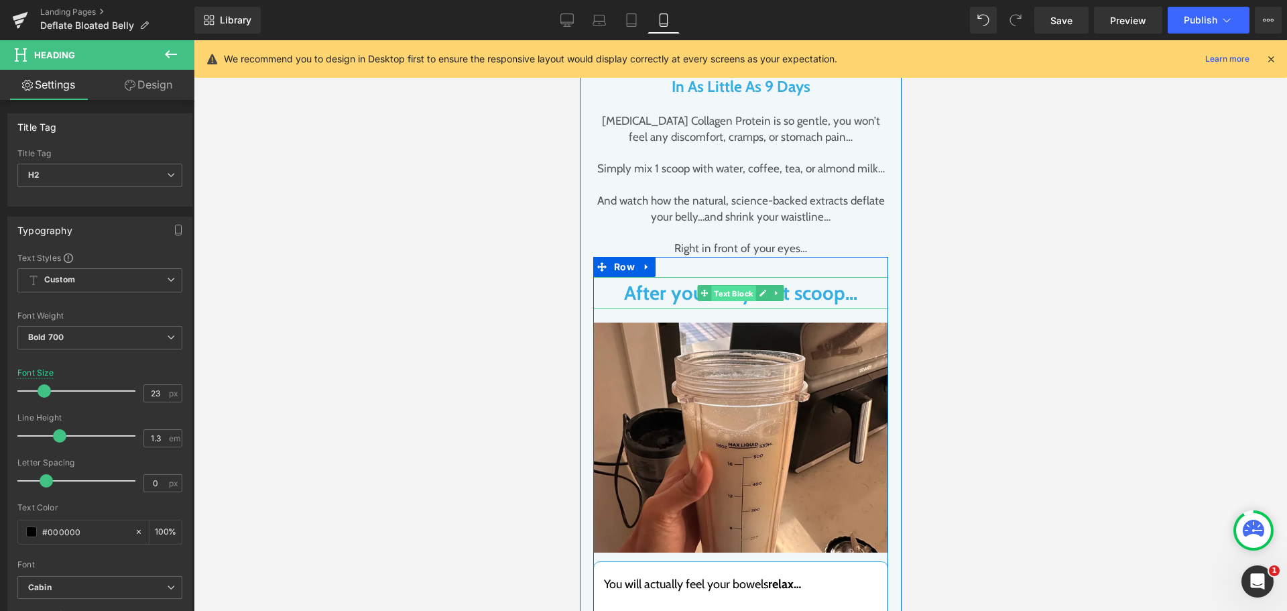
click at [711, 286] on span "Text Block" at bounding box center [733, 294] width 44 height 16
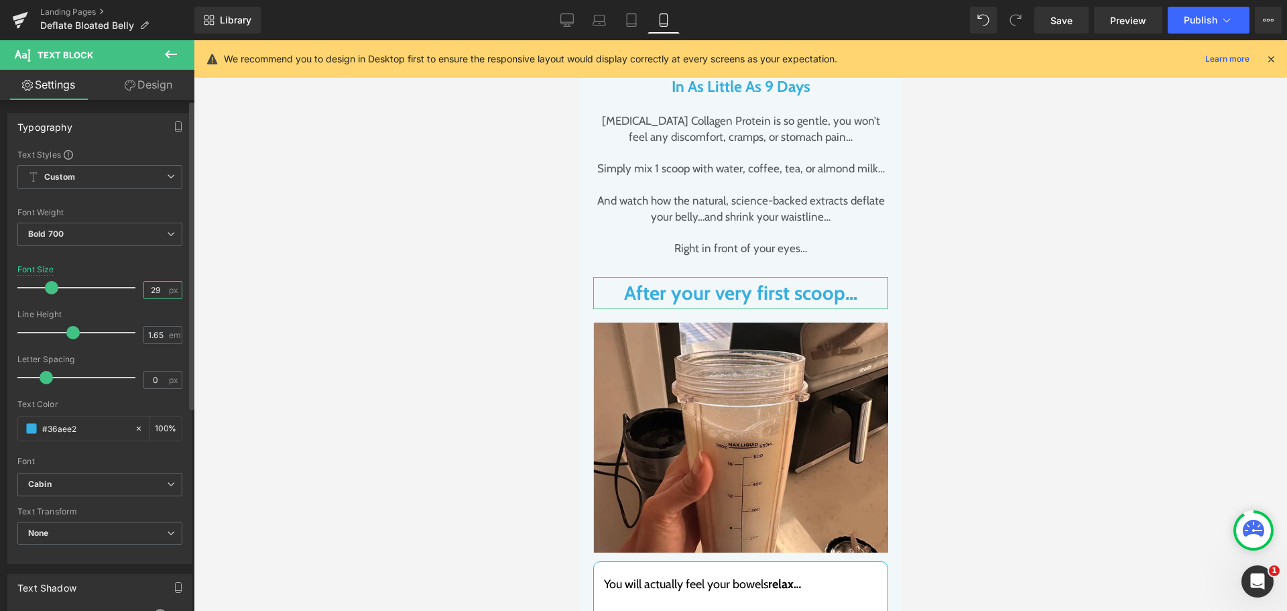
click at [150, 286] on input "29" at bounding box center [155, 290] width 23 height 17
type input "23"
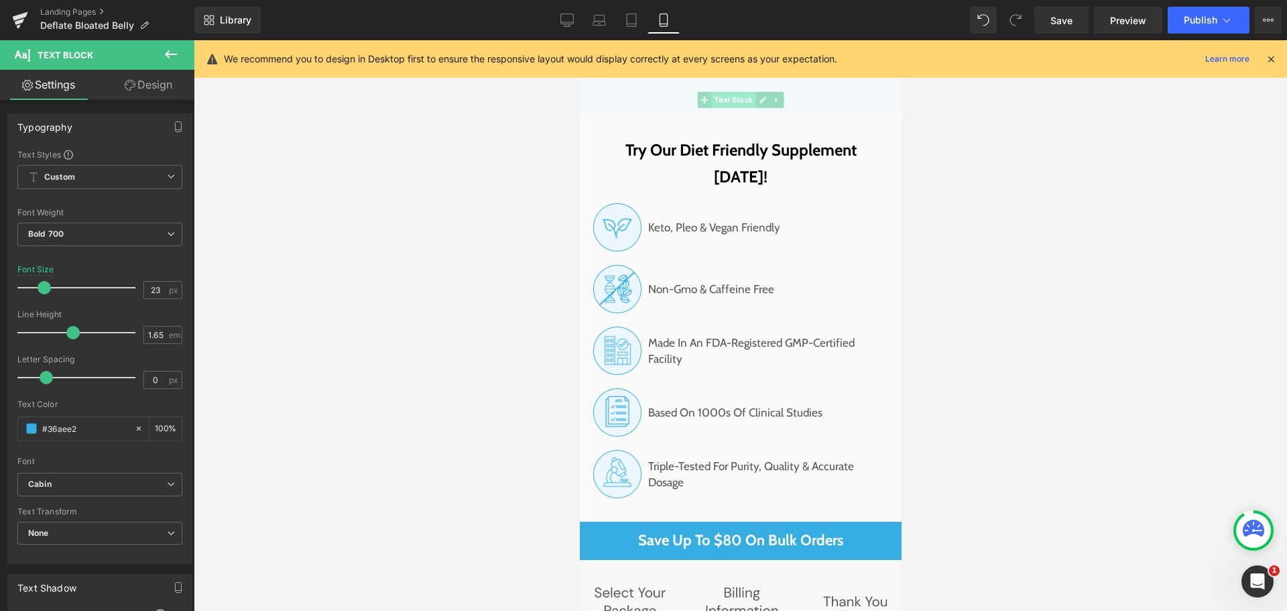
scroll to position [10259, 0]
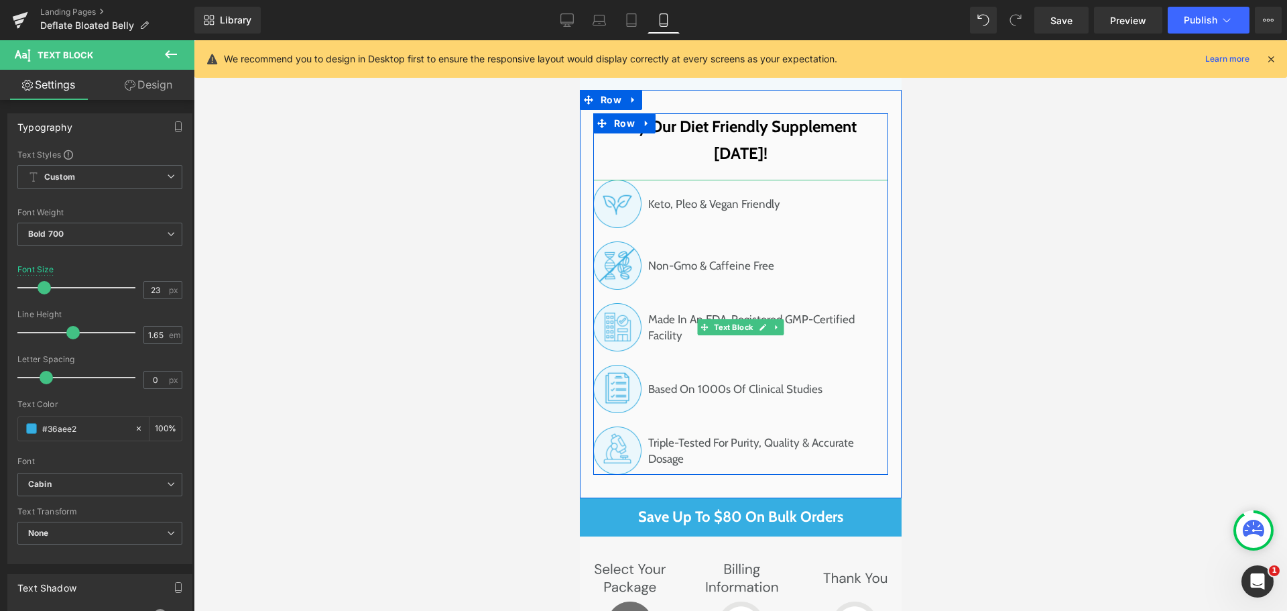
drag, startPoint x: 686, startPoint y: 133, endPoint x: 675, endPoint y: 135, distance: 11.5
click at [686, 196] on span "Keto, Pleo & Vegan Friendly" at bounding box center [714, 204] width 132 height 16
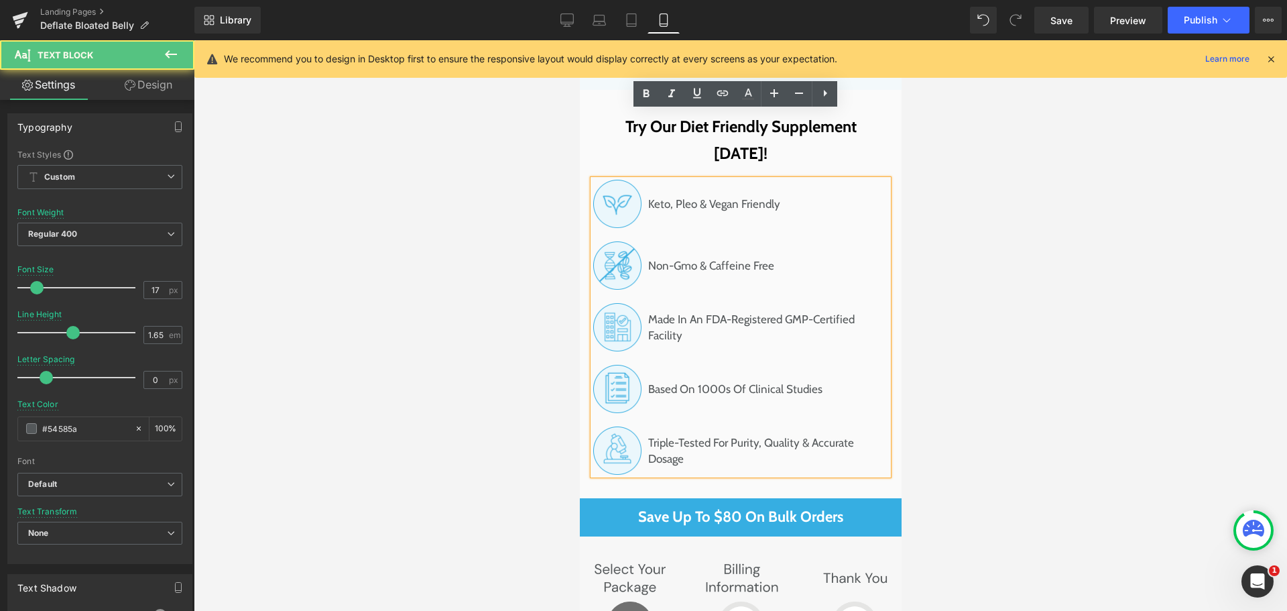
click at [675, 196] on span "Keto, Pleo & Vegan Friendly" at bounding box center [714, 204] width 132 height 16
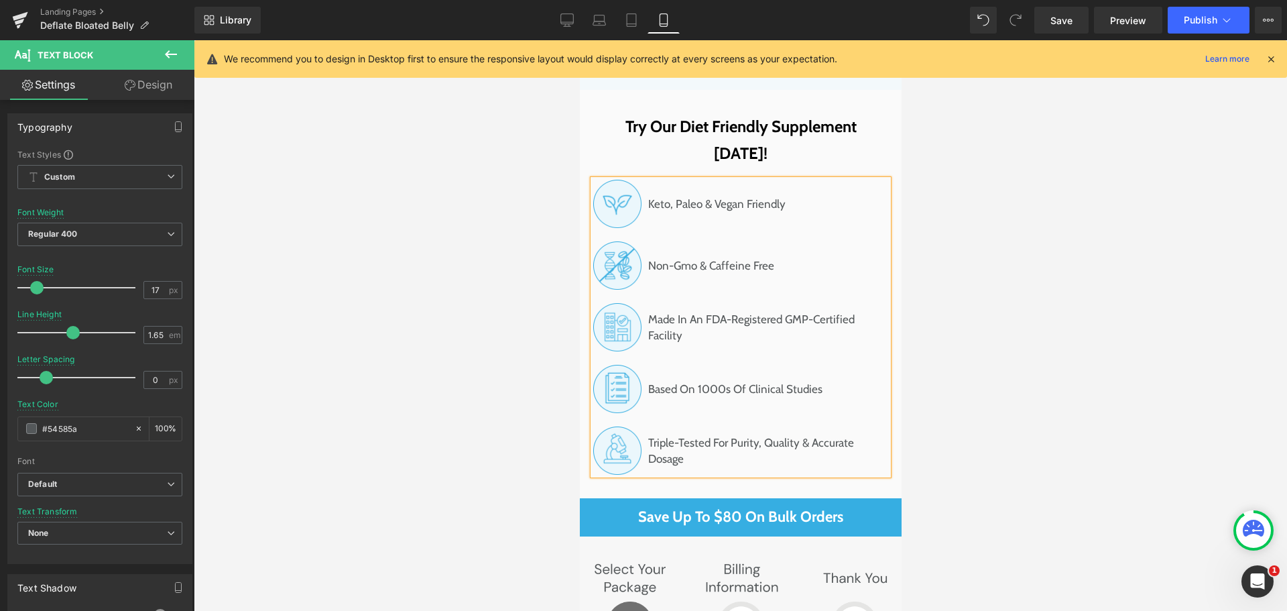
click at [1062, 181] on div at bounding box center [741, 325] width 1094 height 571
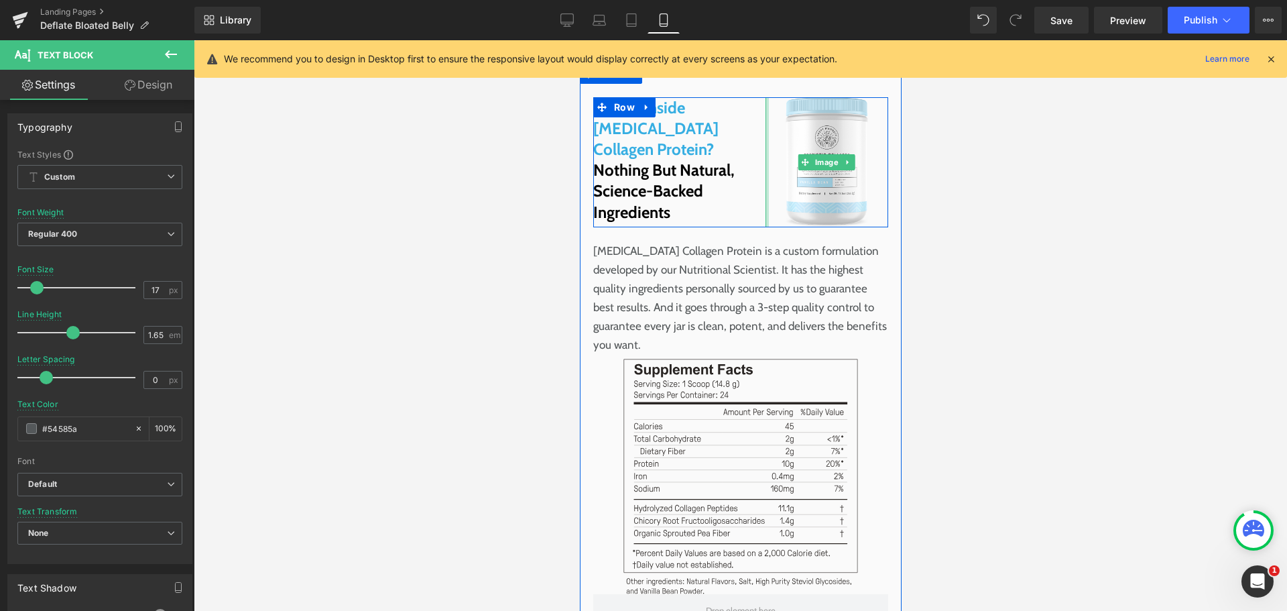
scroll to position [13611, 0]
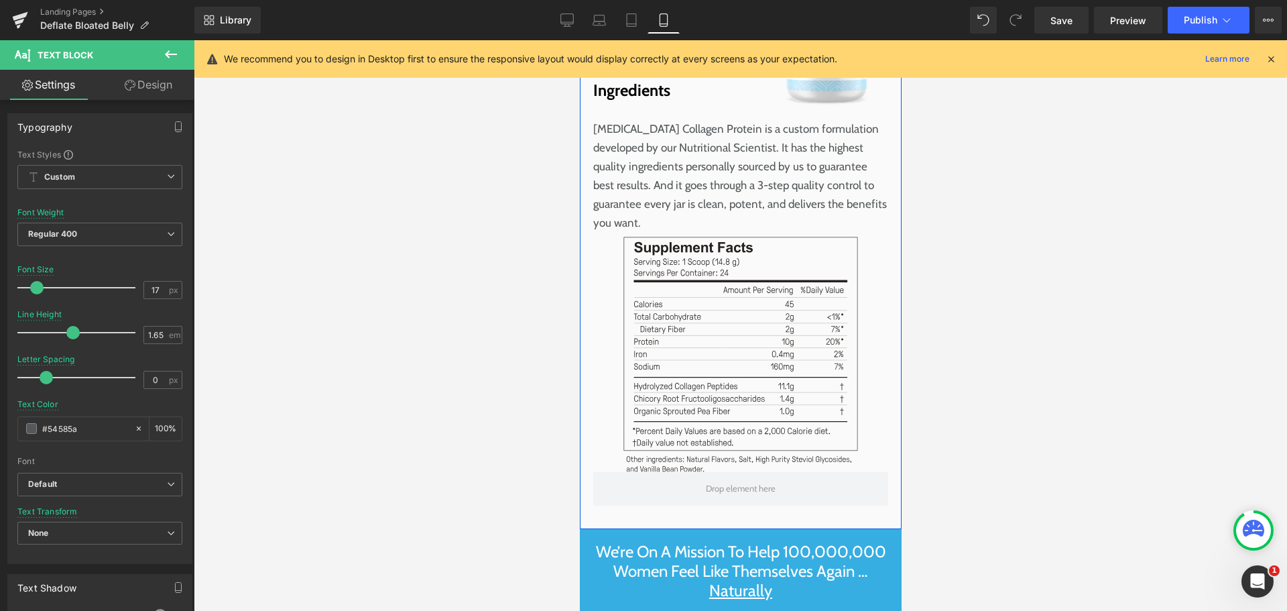
click at [684, 237] on img at bounding box center [740, 354] width 235 height 235
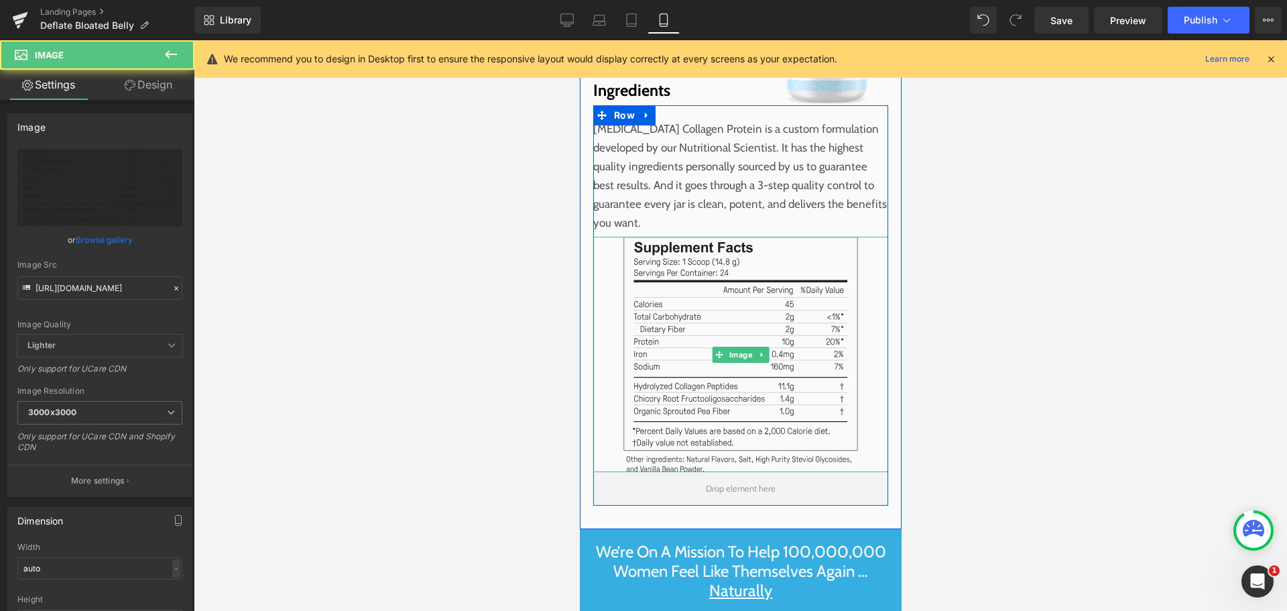
click at [693, 237] on img at bounding box center [740, 354] width 235 height 235
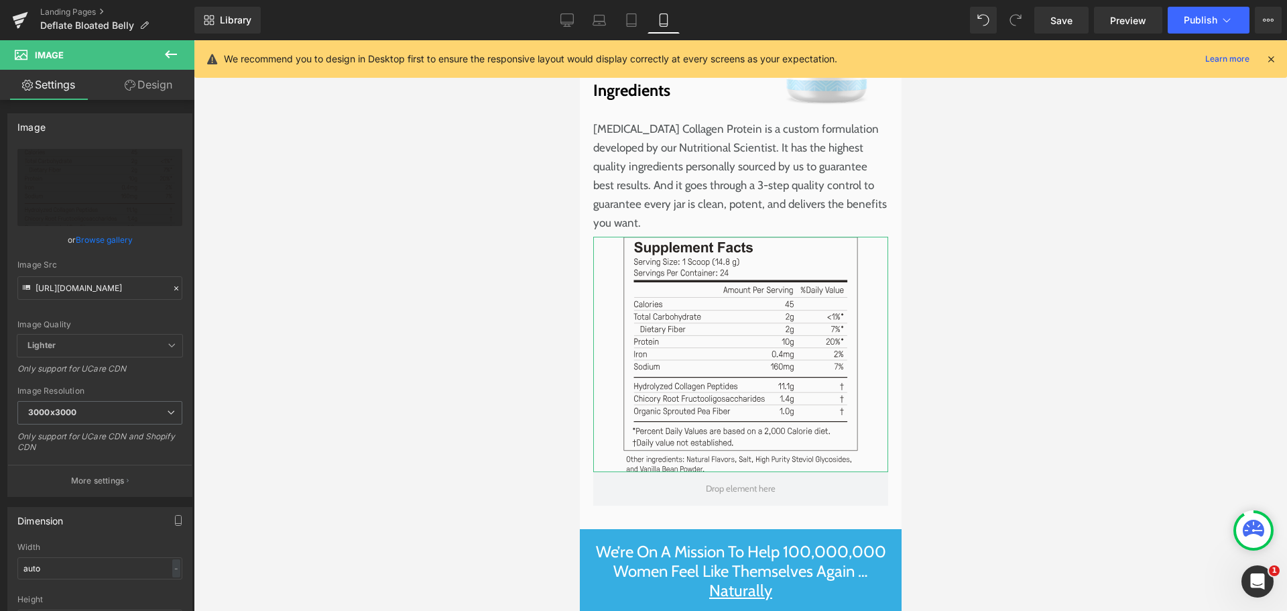
drag, startPoint x: 183, startPoint y: 86, endPoint x: 137, endPoint y: 166, distance: 91.9
click at [183, 86] on link "Design" at bounding box center [148, 85] width 97 height 30
click at [0, 0] on div "Spacing" at bounding box center [0, 0] width 0 height 0
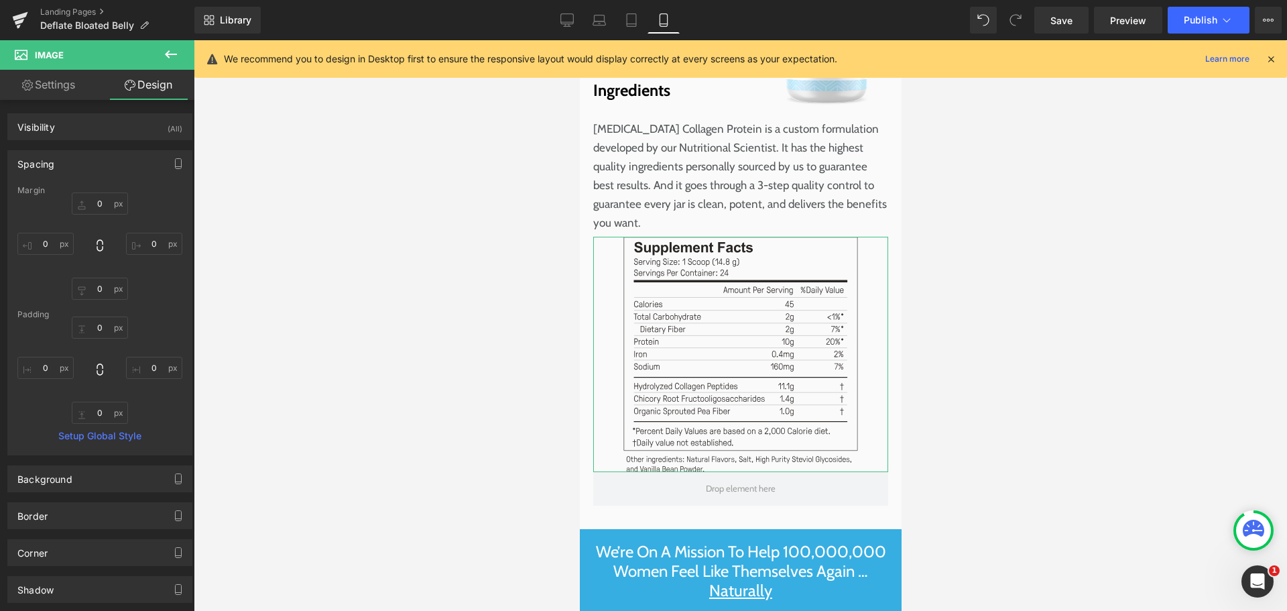
type input "0"
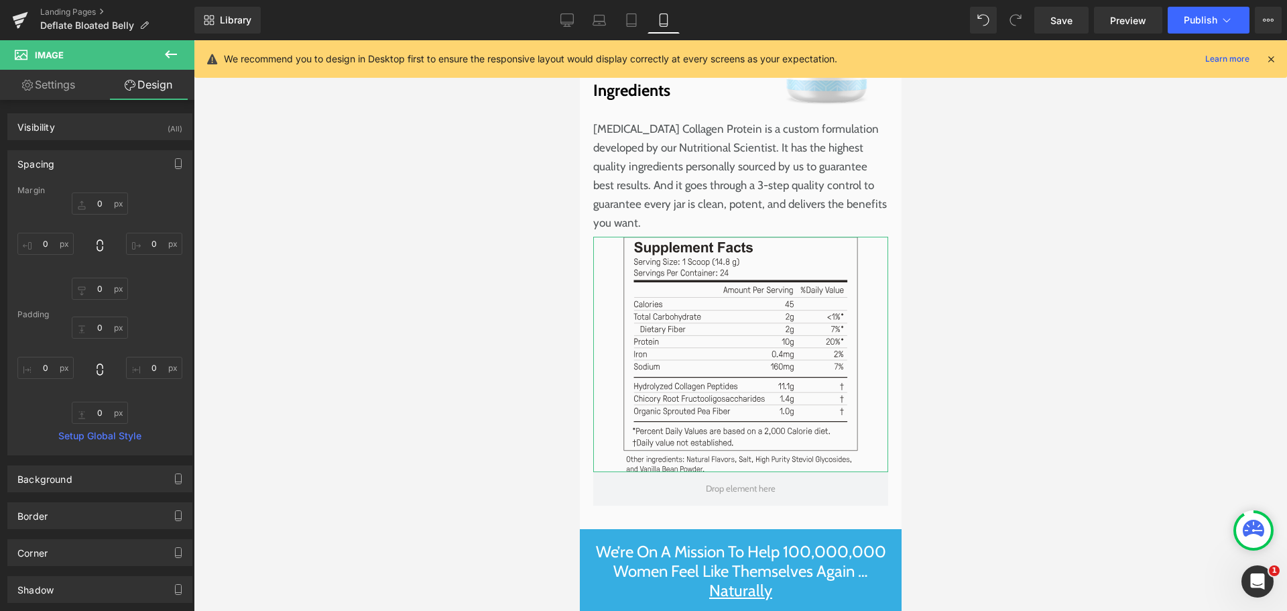
type input "0"
click at [106, 198] on input "0" at bounding box center [100, 203] width 56 height 22
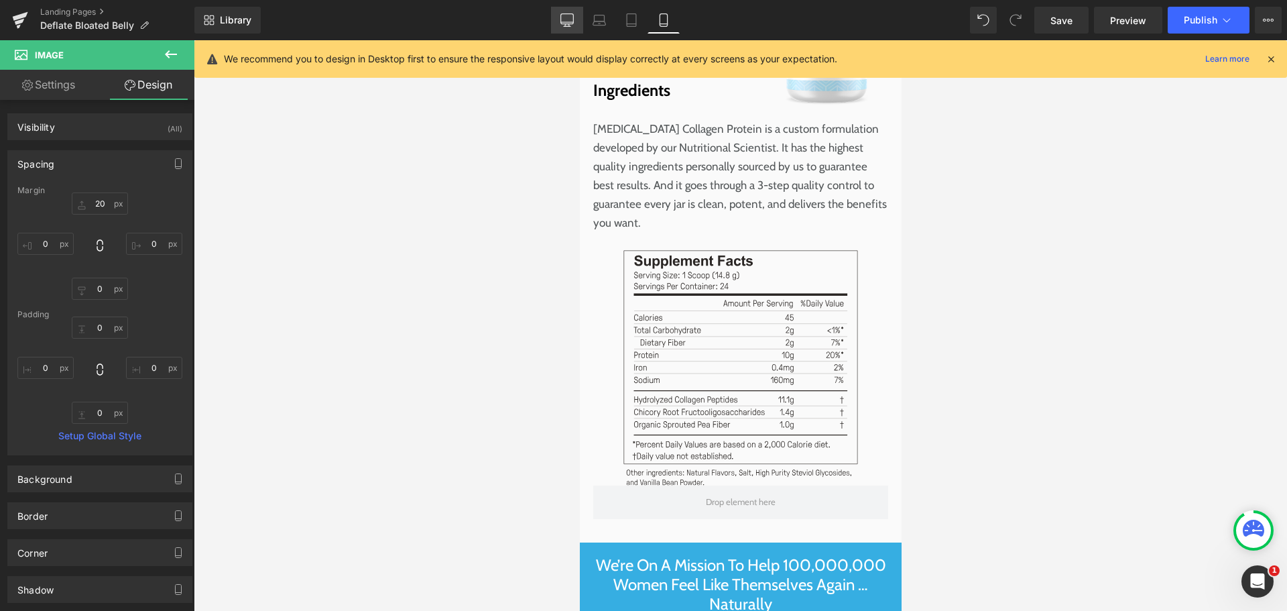
click at [569, 20] on icon at bounding box center [567, 19] width 13 height 13
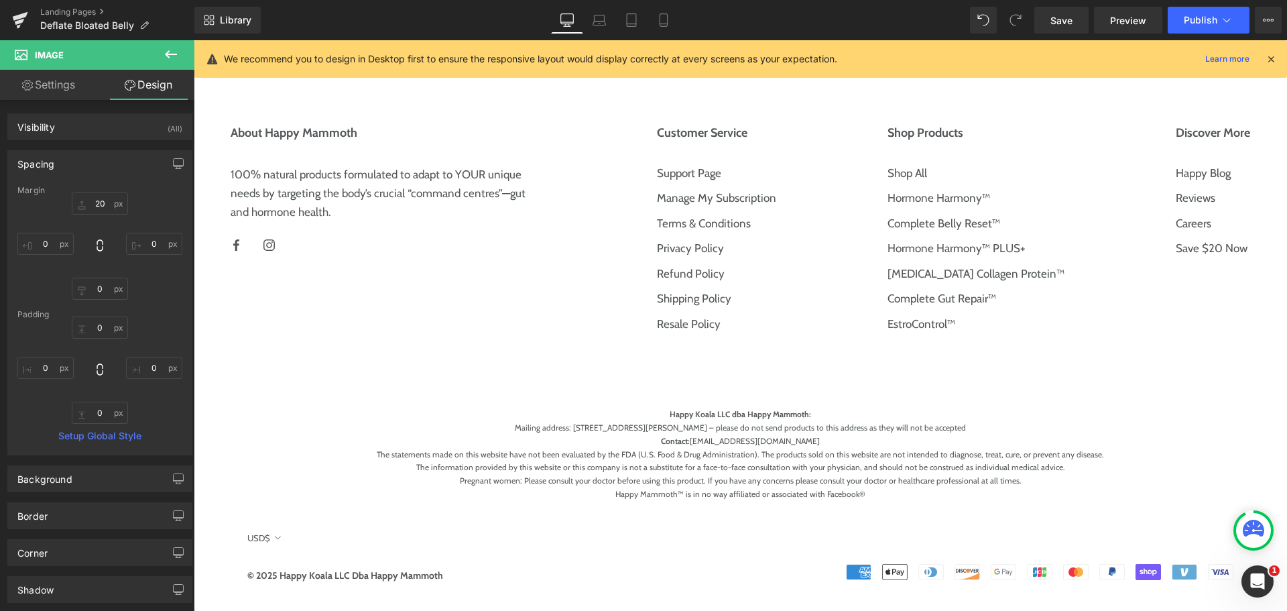
type input "0"
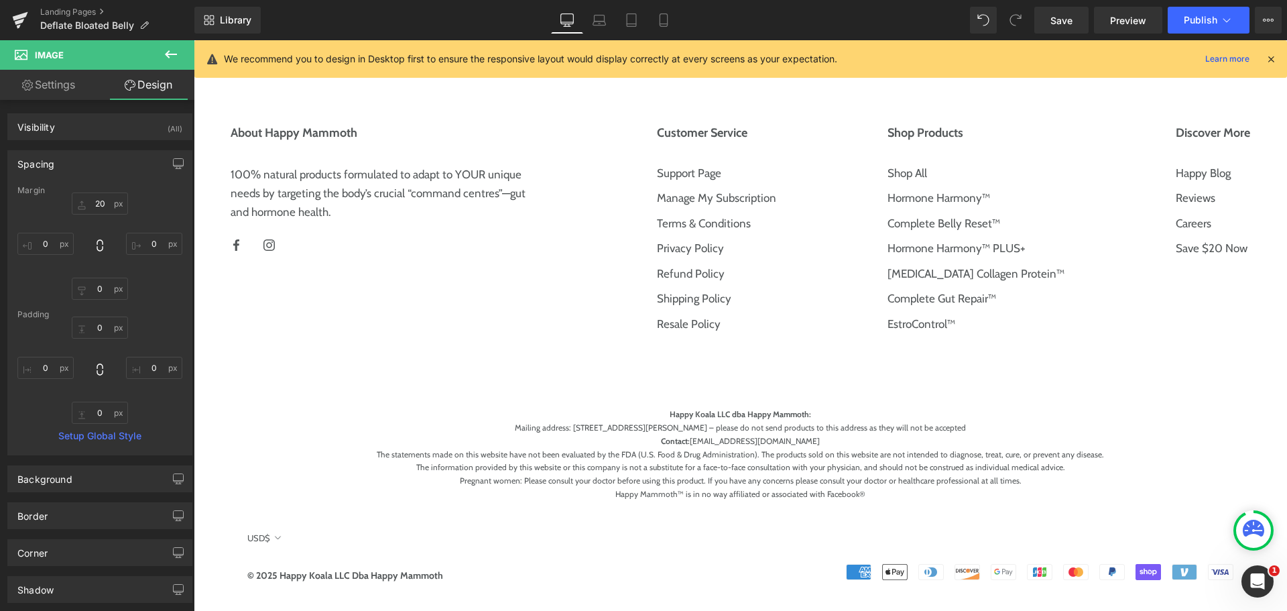
type input "0"
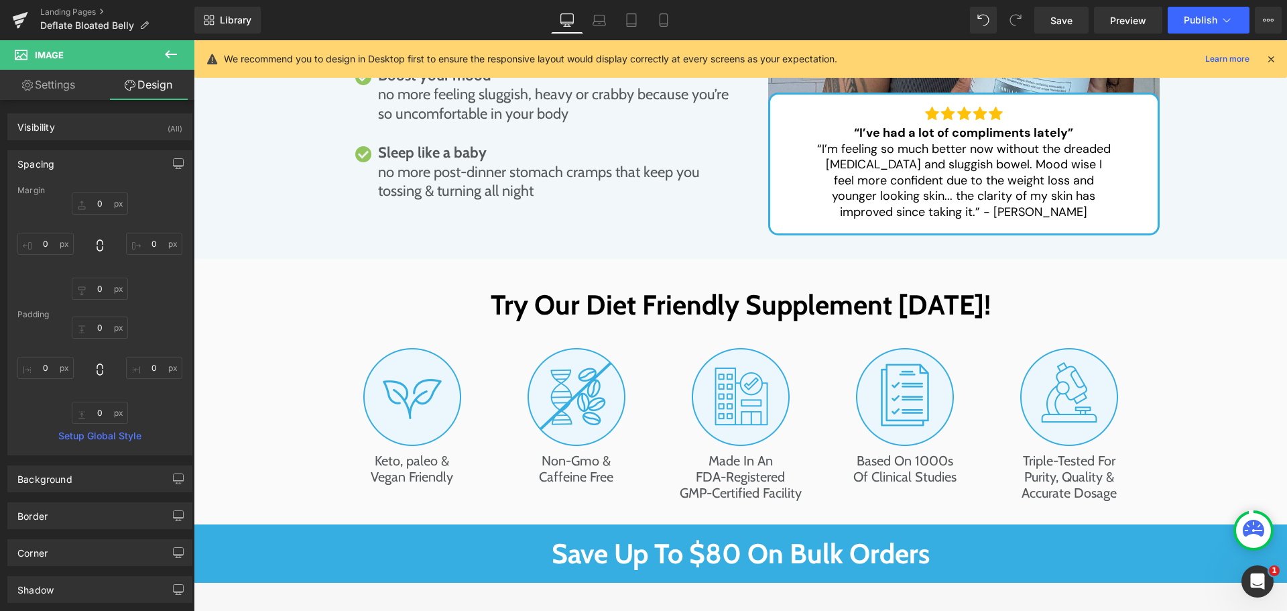
scroll to position [7107, 0]
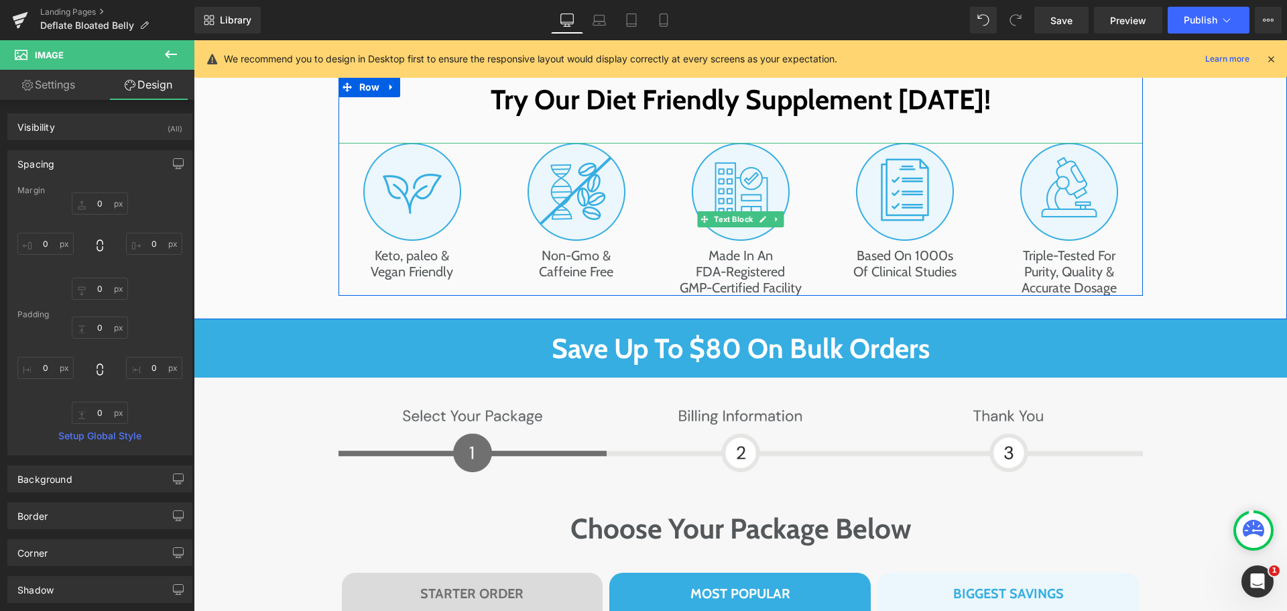
click at [405, 247] on span "Keto, paleo & Vegan Friendly" at bounding box center [412, 263] width 82 height 32
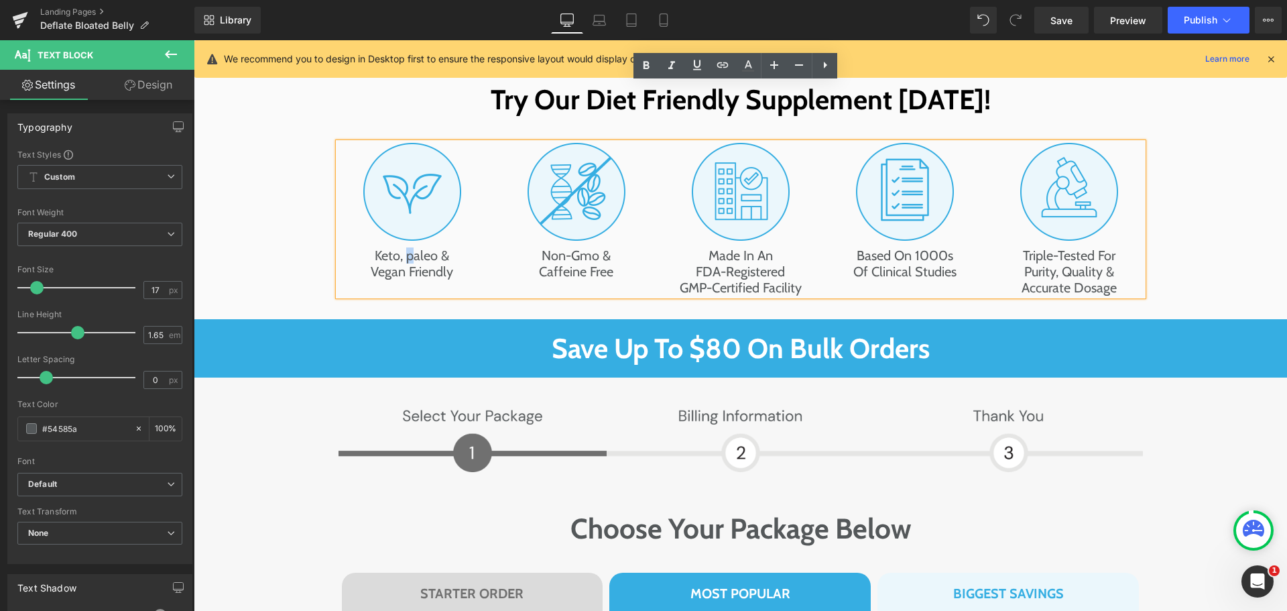
click at [408, 247] on span "Keto, paleo & Vegan Friendly" at bounding box center [412, 263] width 82 height 32
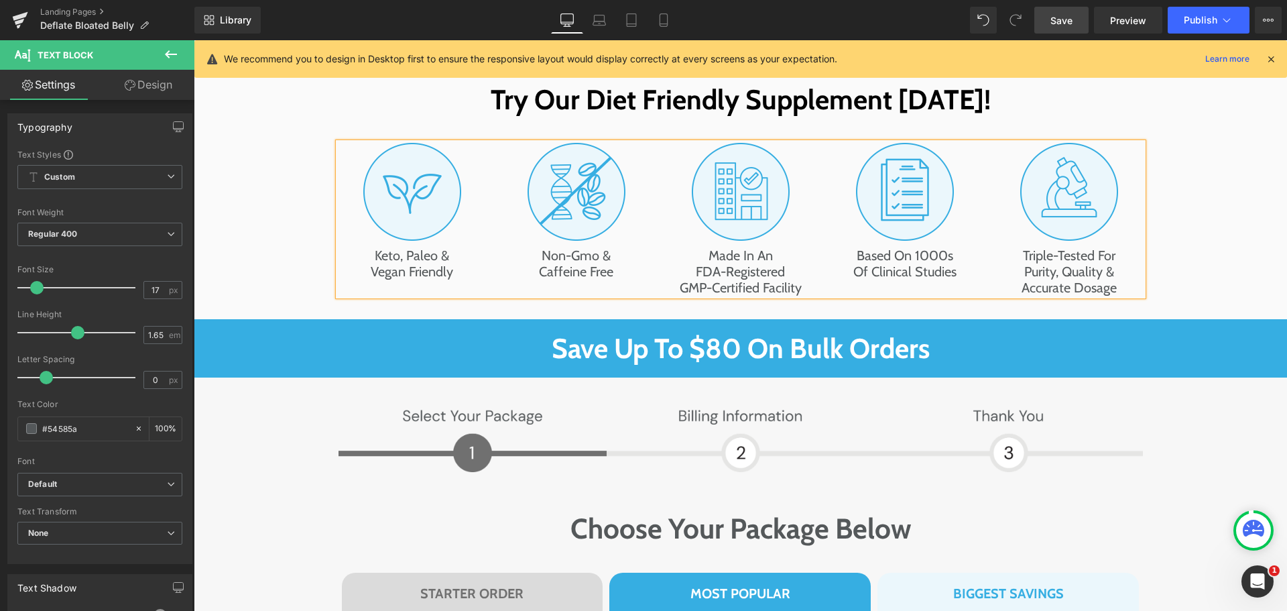
click at [1081, 21] on link "Save" at bounding box center [1062, 20] width 54 height 27
